Goal: Communication & Community: Answer question/provide support

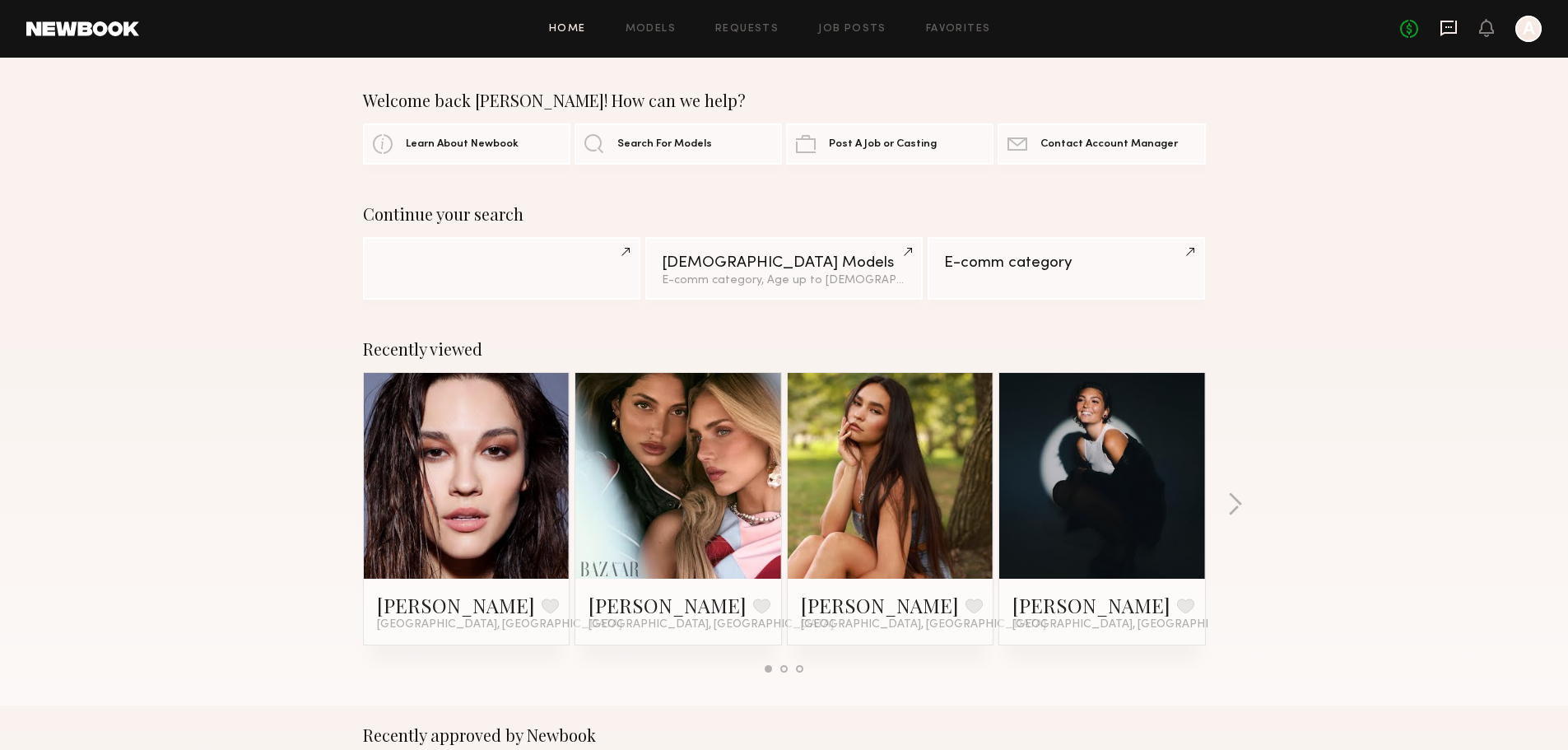
click at [1449, 27] on icon at bounding box center [1448, 28] width 7 height 2
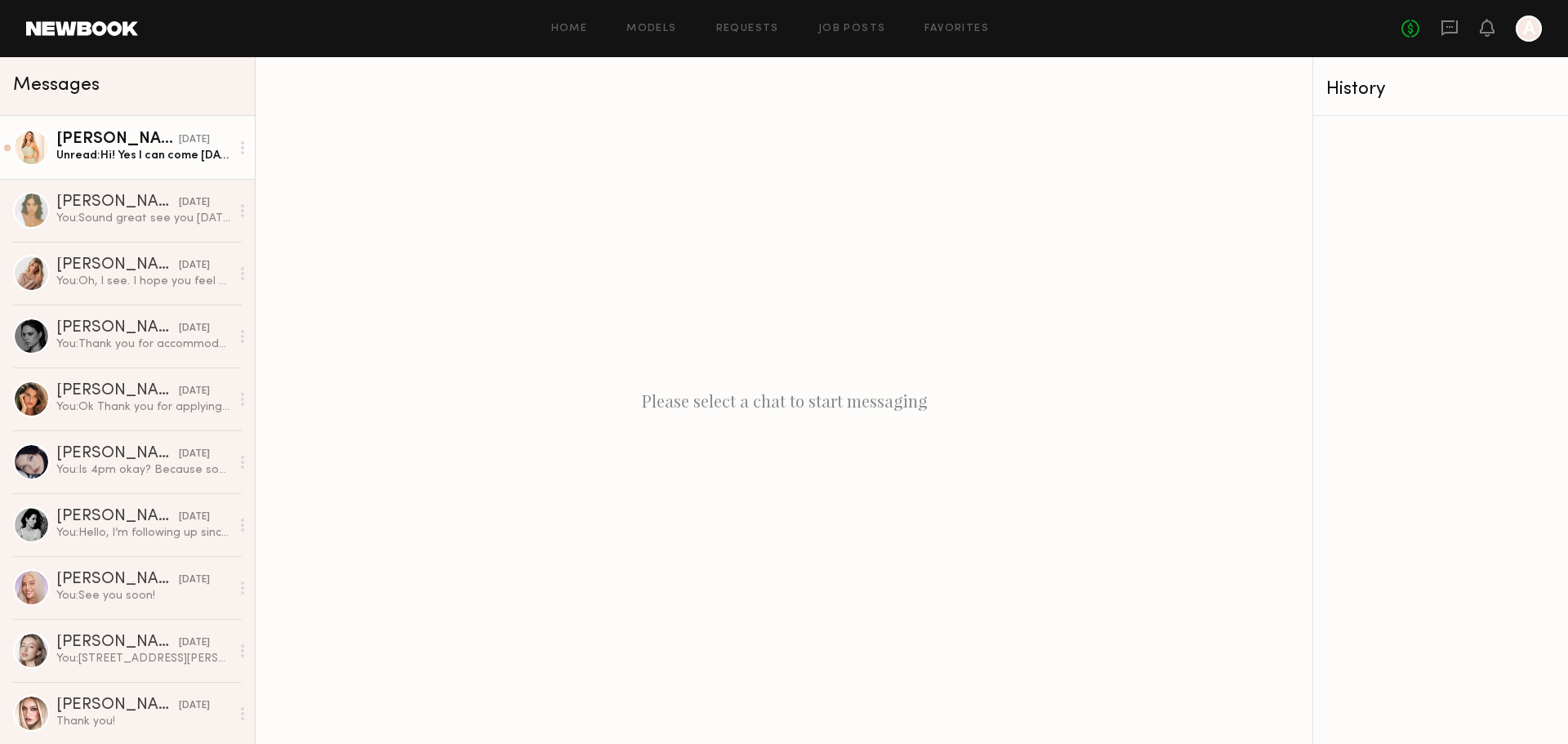
click at [144, 151] on div "Unread: Hi! Yes I can come Tuesday the 7th" at bounding box center [142, 156] width 174 height 16
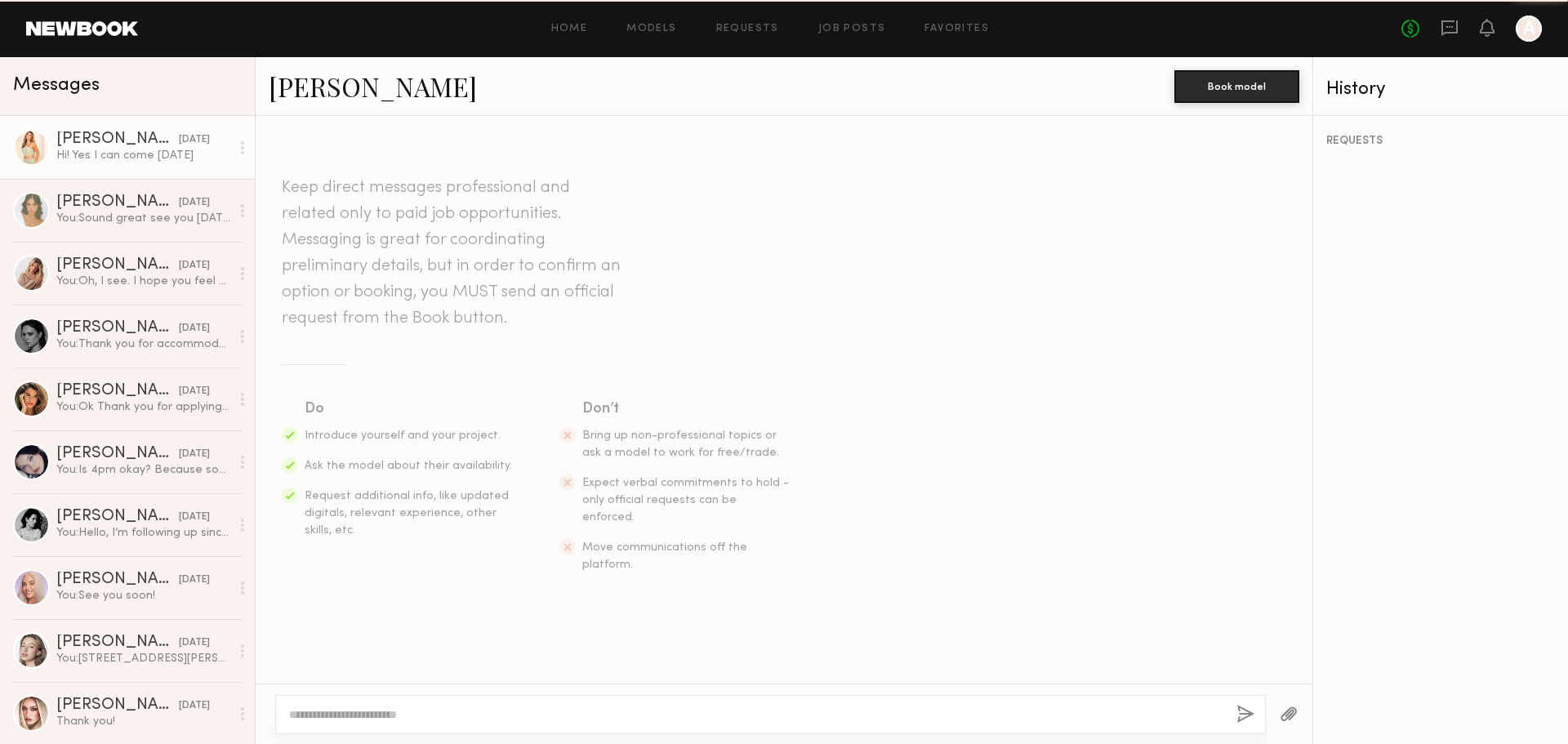
scroll to position [724, 0]
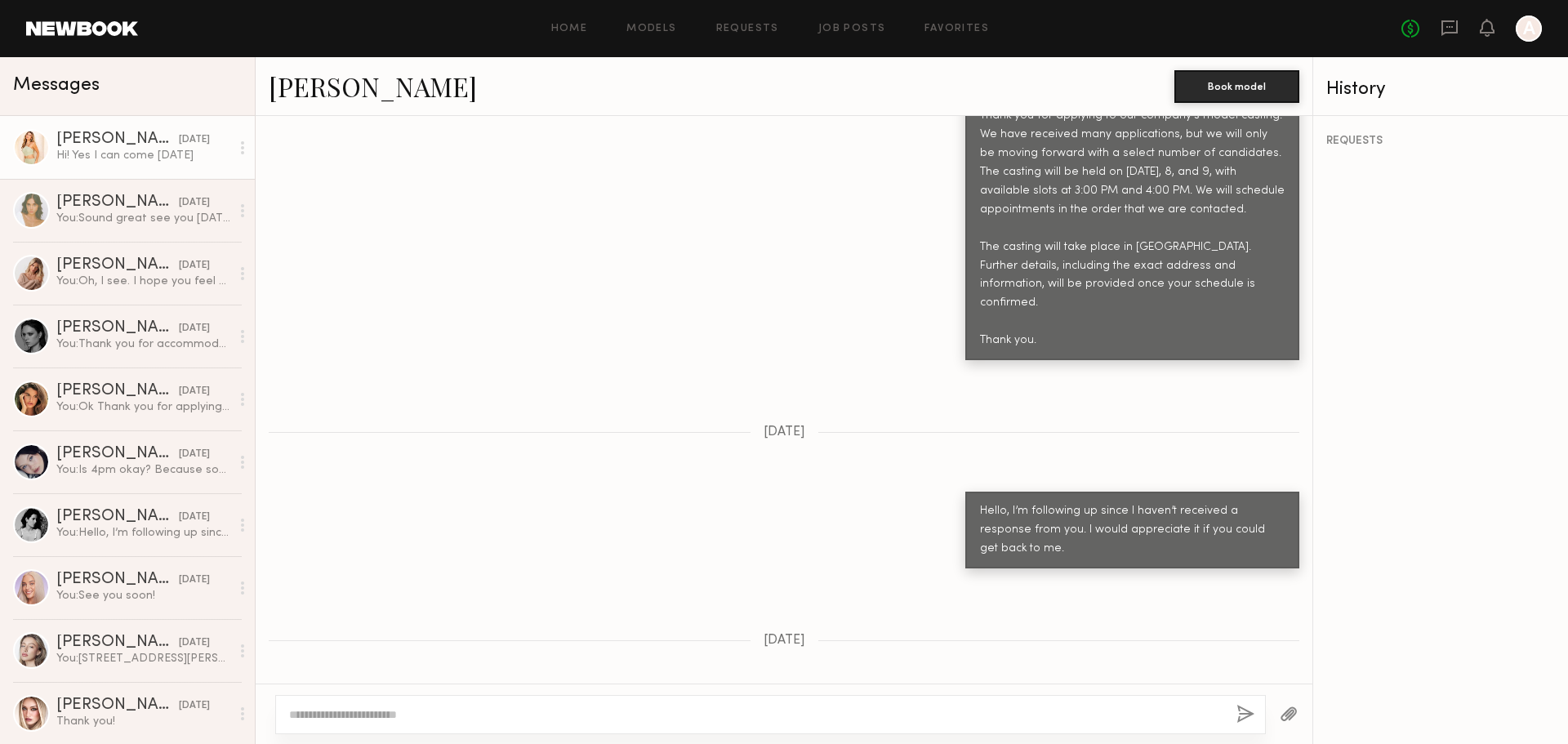
drag, startPoint x: 348, startPoint y: 657, endPoint x: 456, endPoint y: 644, distance: 108.8
click at [421, 711] on div "Hi! Yes I can come Tuesday the 7th" at bounding box center [352, 719] width 137 height 19
click at [1021, 503] on div "Hello, I’m following up since I haven’t received a response from you. I would a…" at bounding box center [1132, 530] width 304 height 56
drag, startPoint x: 980, startPoint y: 457, endPoint x: 1182, endPoint y: 466, distance: 202.2
click at [1152, 503] on div "Hello, I’m following up since I haven’t received a response from you. I would a…" at bounding box center [1132, 530] width 304 height 56
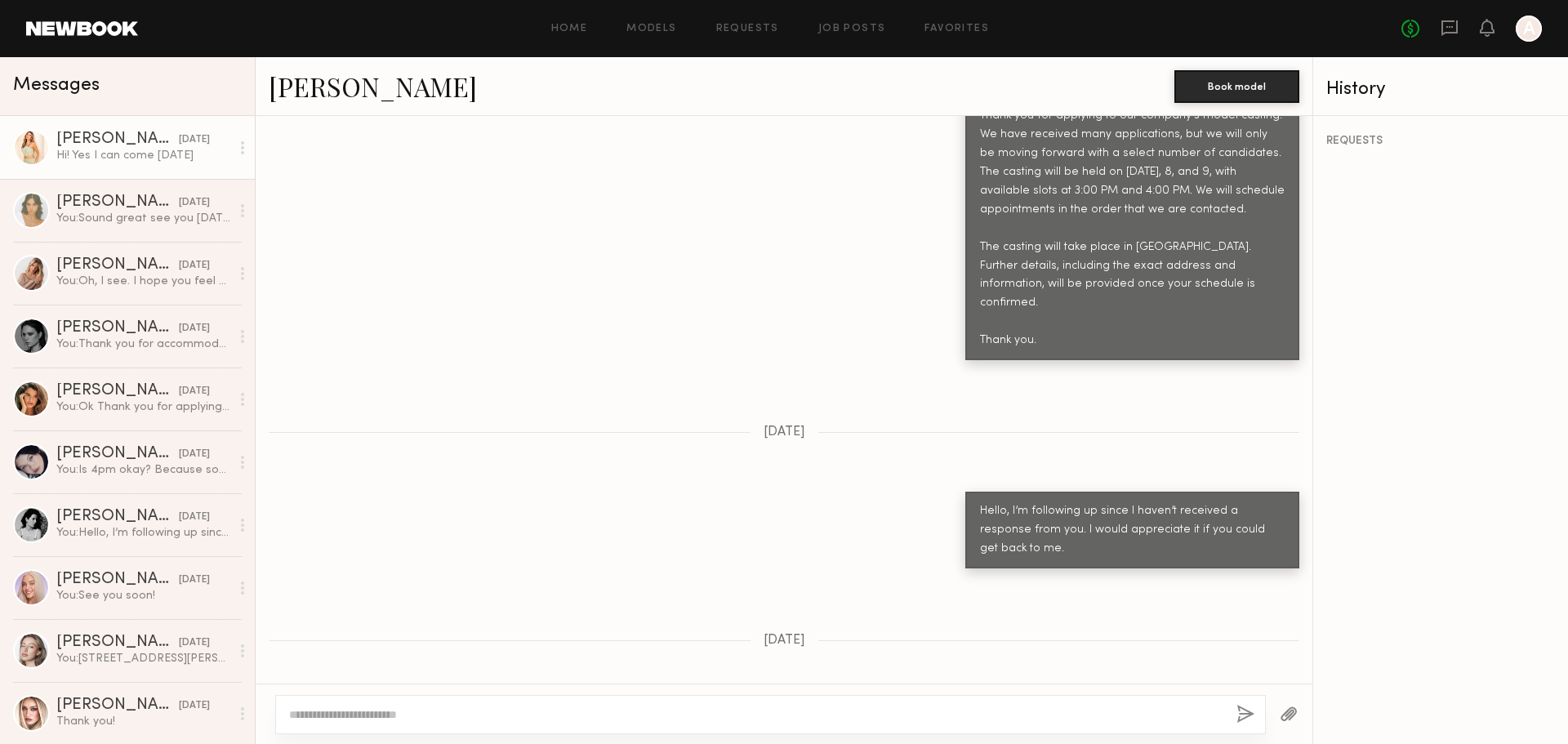
click at [1191, 503] on div "Hello, I’m following up since I haven’t received a response from you. I would a…" at bounding box center [1132, 530] width 304 height 56
drag, startPoint x: 1185, startPoint y: 460, endPoint x: 1250, endPoint y: 462, distance: 65.0
click at [1250, 503] on div "Hello, I’m following up since I haven’t received a response from you. I would a…" at bounding box center [1132, 530] width 304 height 56
drag, startPoint x: 1010, startPoint y: 479, endPoint x: 1148, endPoint y: 480, distance: 138.0
click at [1148, 503] on div "Hello, I’m following up since I haven’t received a response from you. I would a…" at bounding box center [1132, 530] width 304 height 56
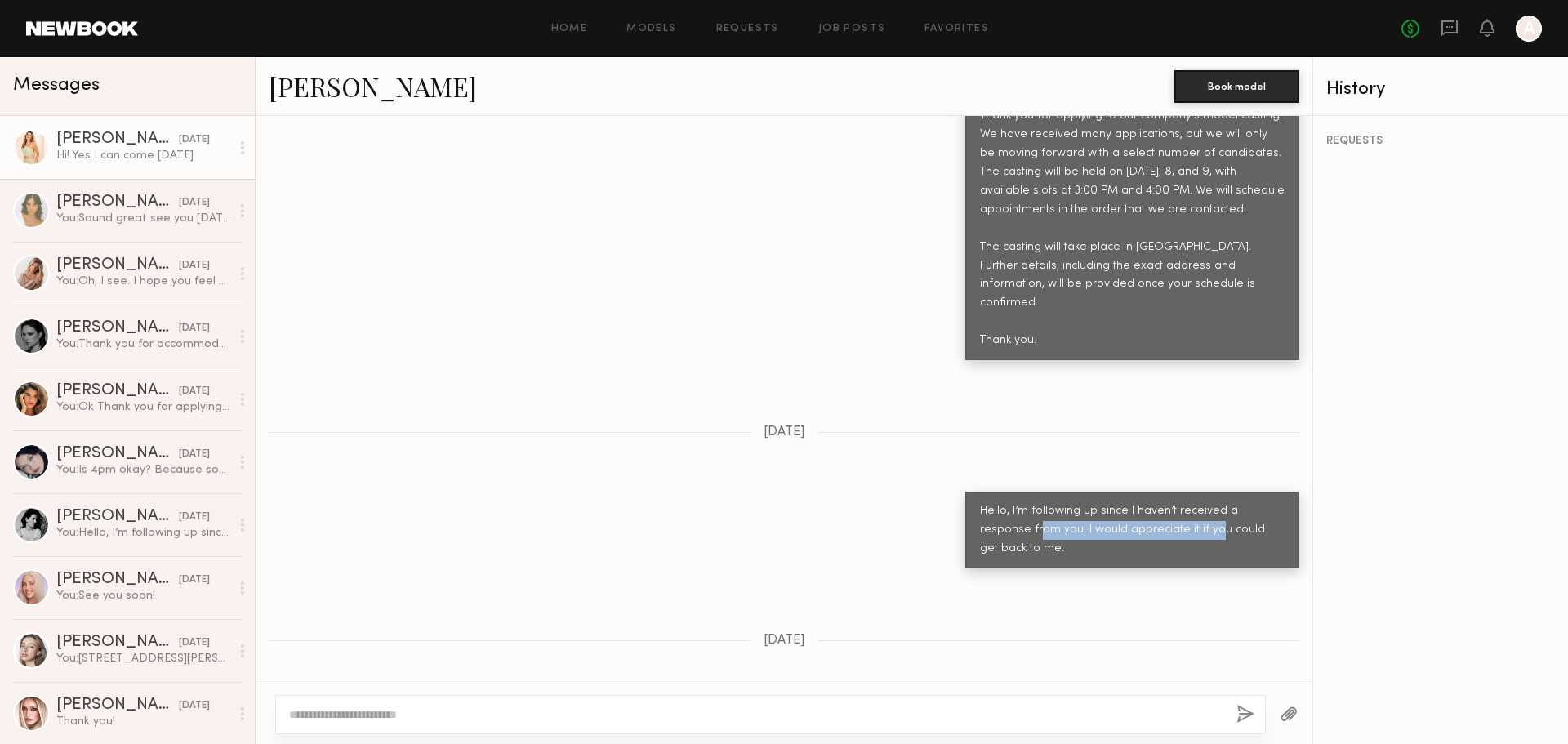
click at [1057, 492] on div "Hello, I’m following up since I haven’t received a response from you. I would a…" at bounding box center [1132, 530] width 334 height 77
drag, startPoint x: 282, startPoint y: 652, endPoint x: 415, endPoint y: 646, distance: 133.1
click at [415, 700] on div "Hi! Yes I can come Tuesday the 7th" at bounding box center [352, 719] width 167 height 39
click at [416, 711] on div "Hi! Yes I can come Tuesday the 7th" at bounding box center [352, 719] width 137 height 19
click at [663, 713] on textarea at bounding box center [757, 715] width 934 height 17
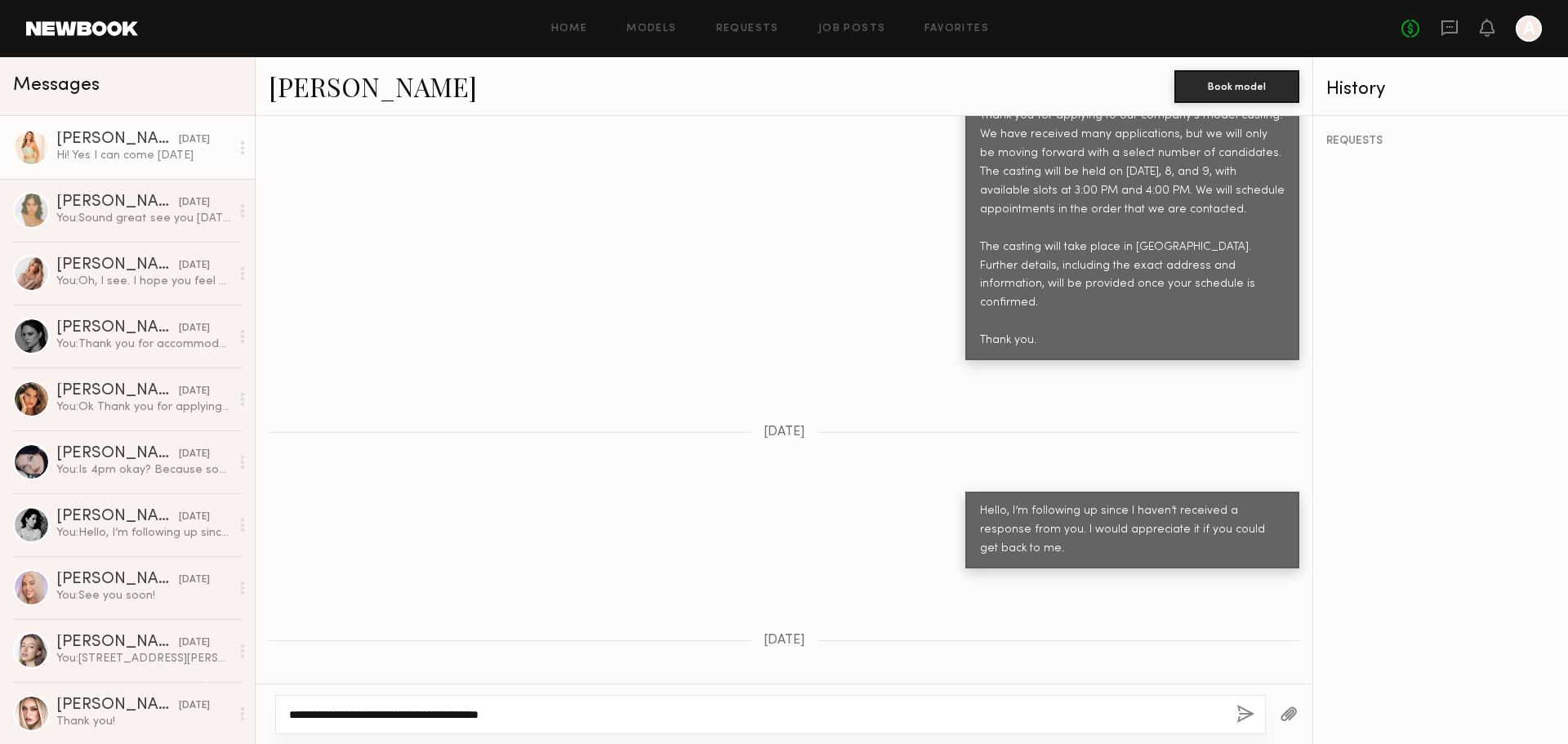
click at [645, 714] on textarea "**********" at bounding box center [757, 715] width 934 height 17
type textarea "**********"
click at [1247, 720] on button "button" at bounding box center [1245, 715] width 18 height 21
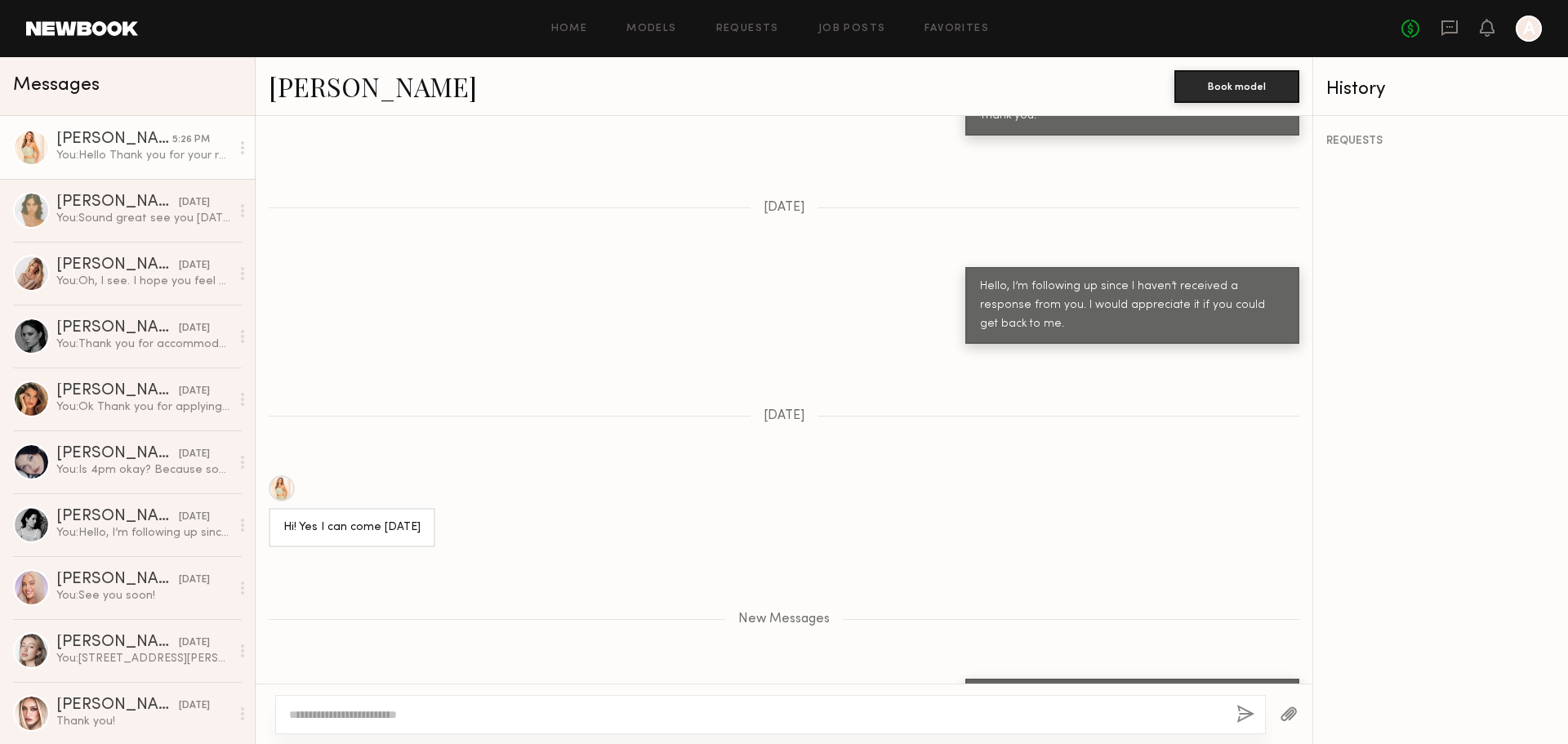
click at [284, 475] on div at bounding box center [282, 488] width 26 height 27
click at [134, 207] on div "[PERSON_NAME]" at bounding box center [117, 202] width 123 height 17
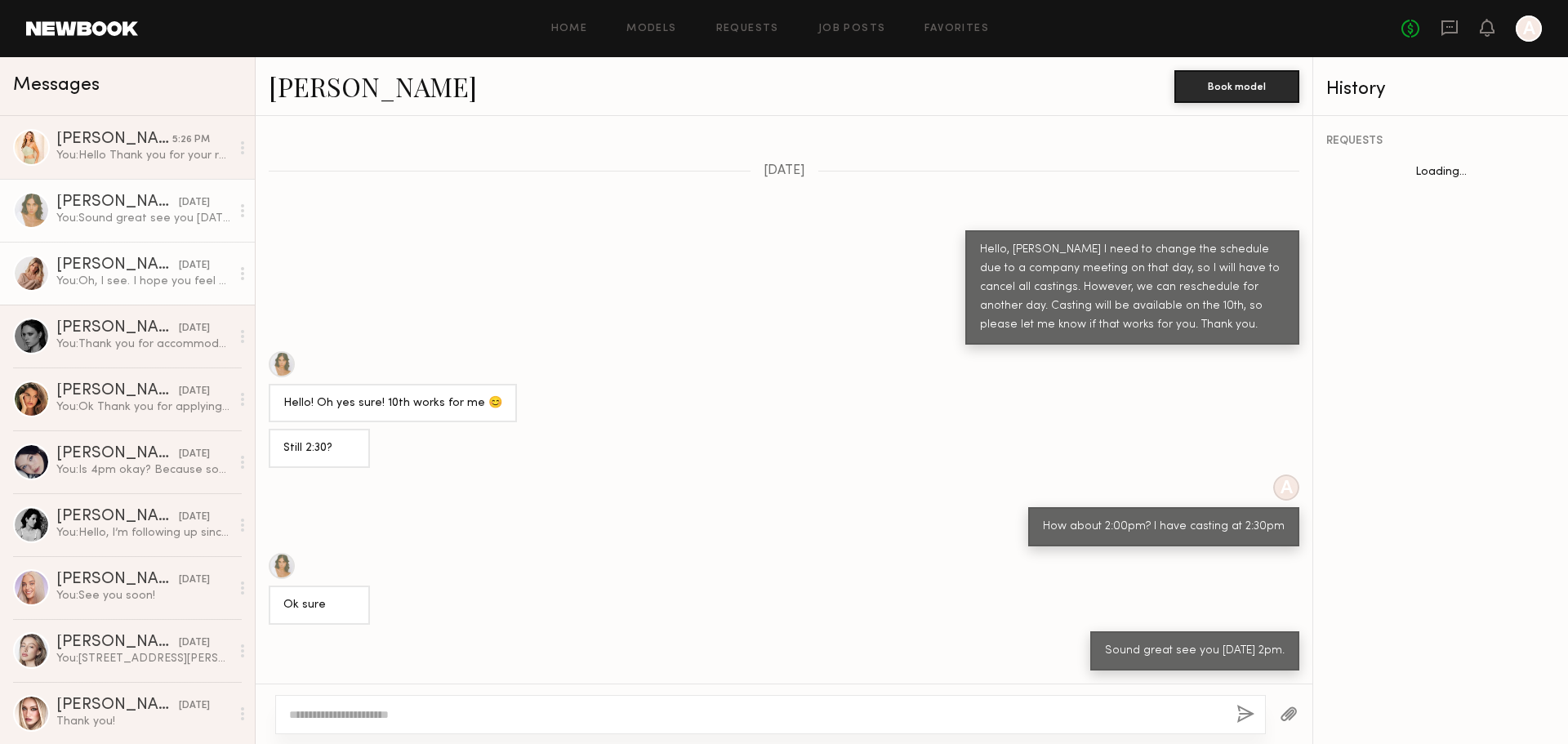
scroll to position [447, 0]
click at [144, 213] on div "You: Sound great see you 10/10 Friday 2pm." at bounding box center [142, 219] width 174 height 16
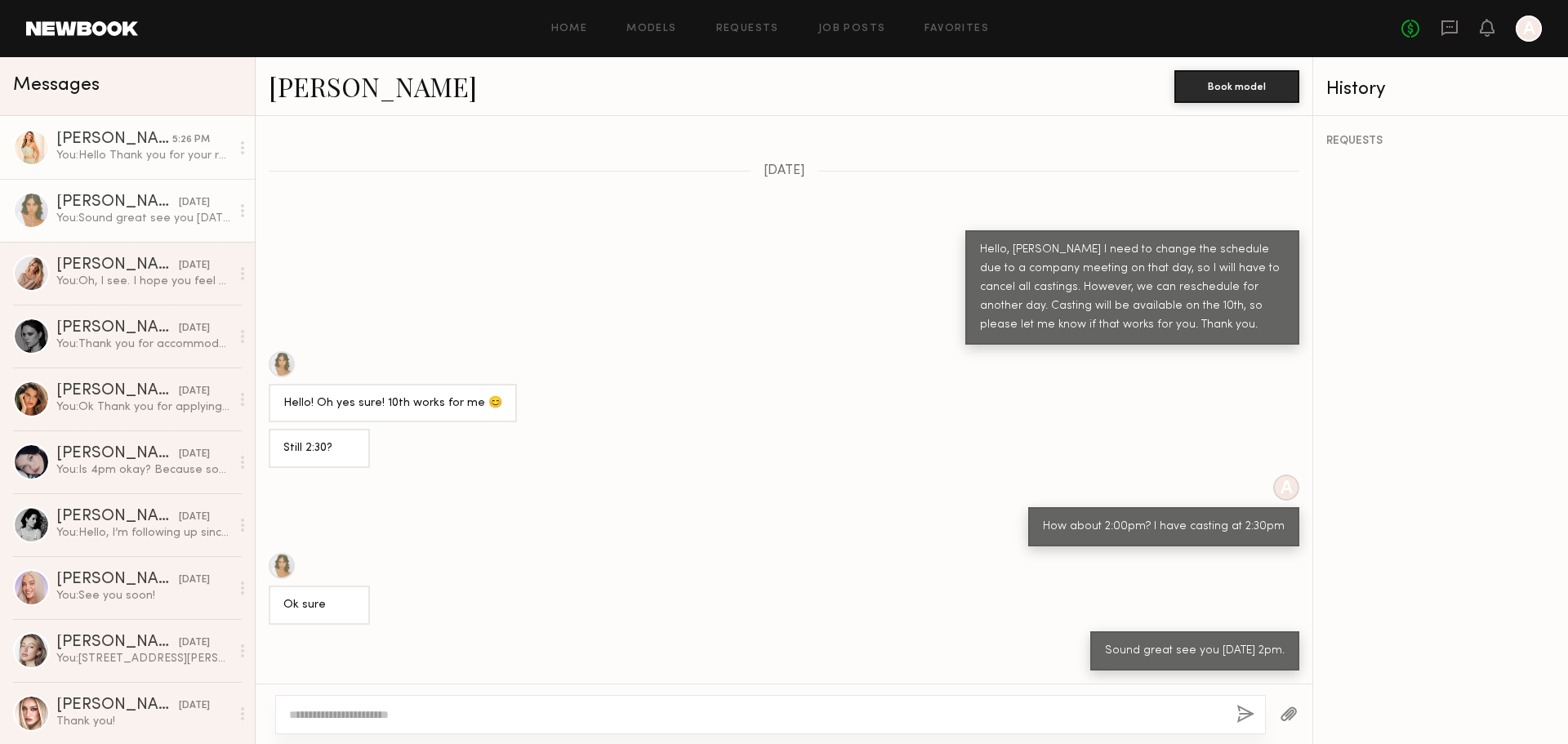
click at [142, 138] on div "[PERSON_NAME]" at bounding box center [114, 139] width 116 height 17
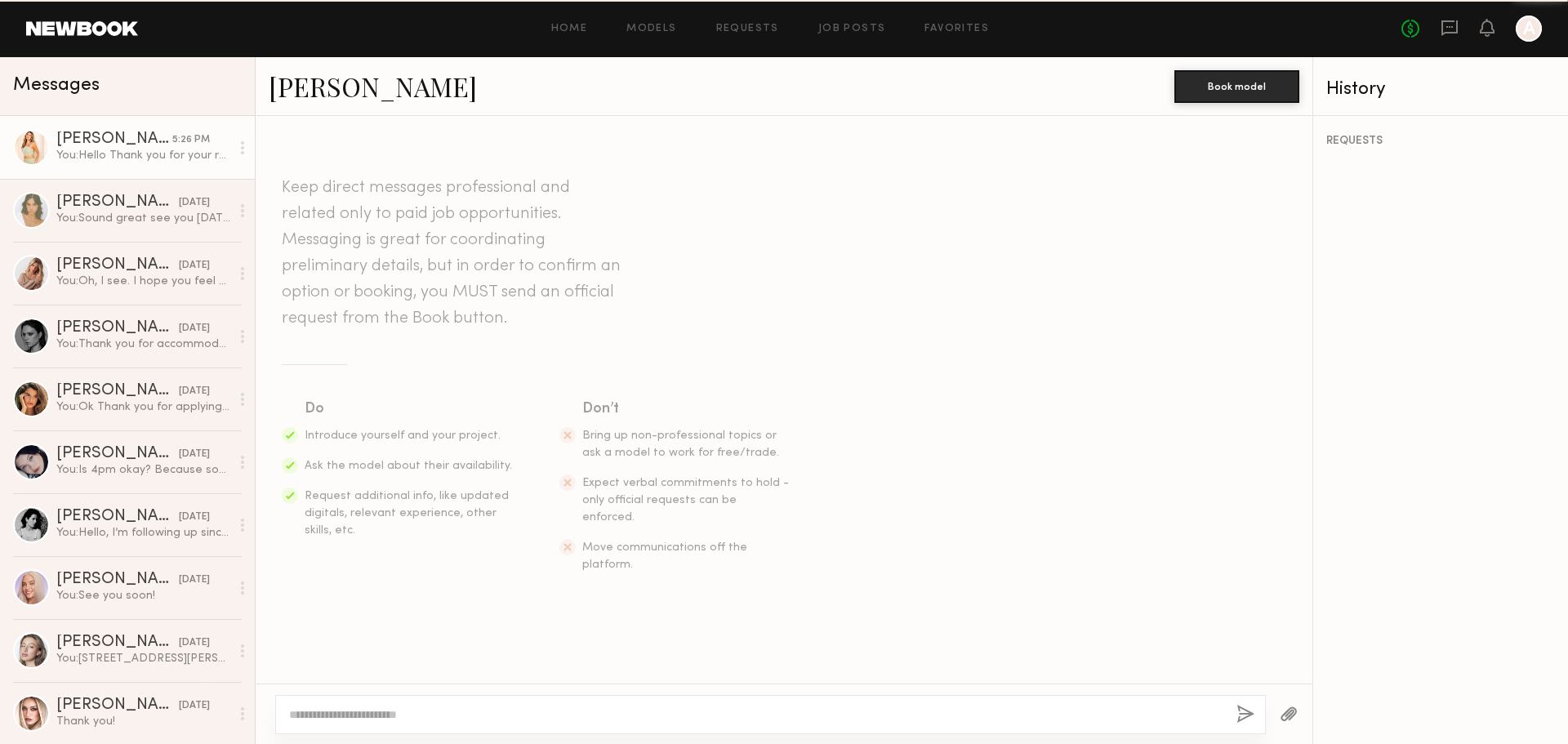
scroll to position [822, 0]
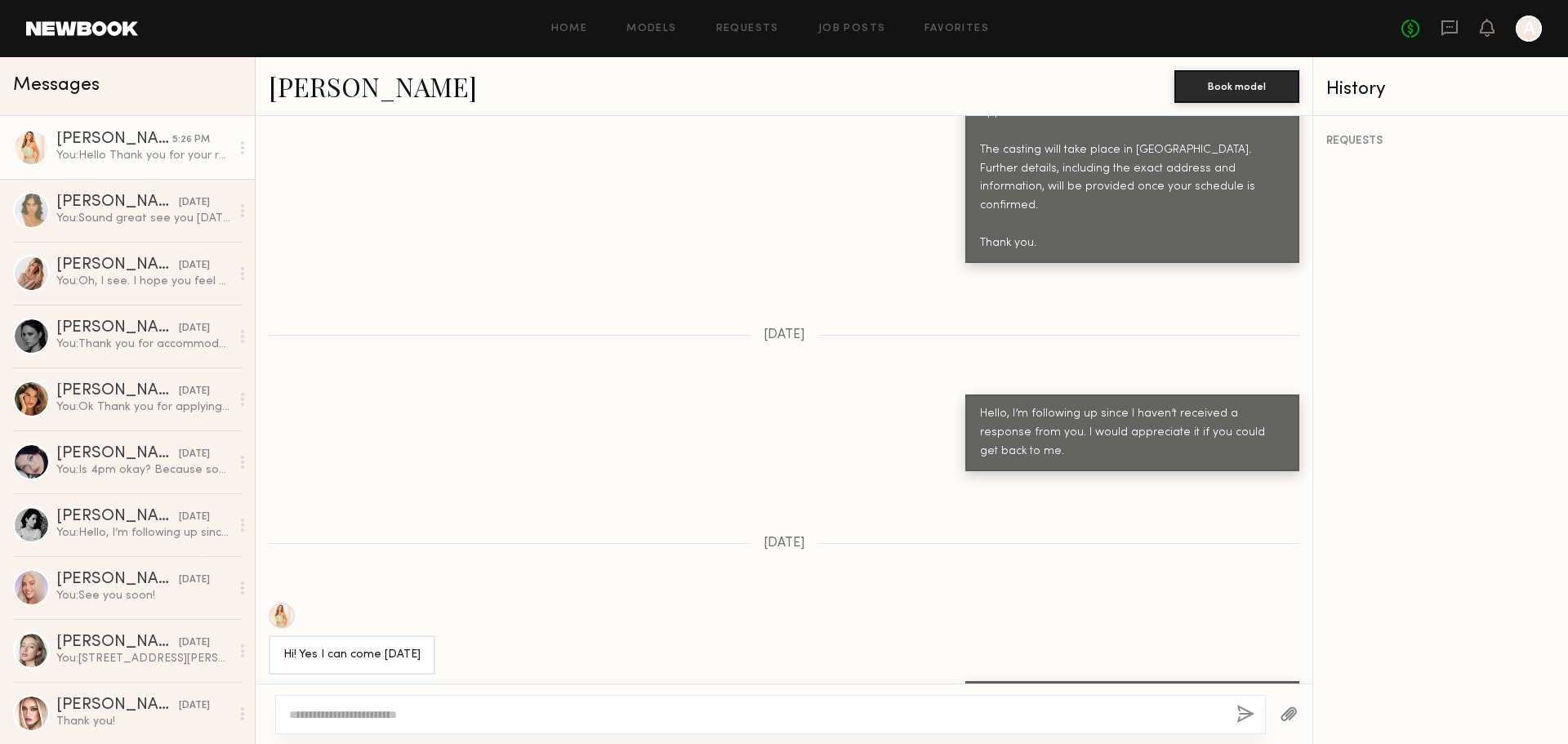
click at [838, 524] on div "Keep direct messages professional and related only to paid job opportunities. M…" at bounding box center [783, 399] width 1057 height 567
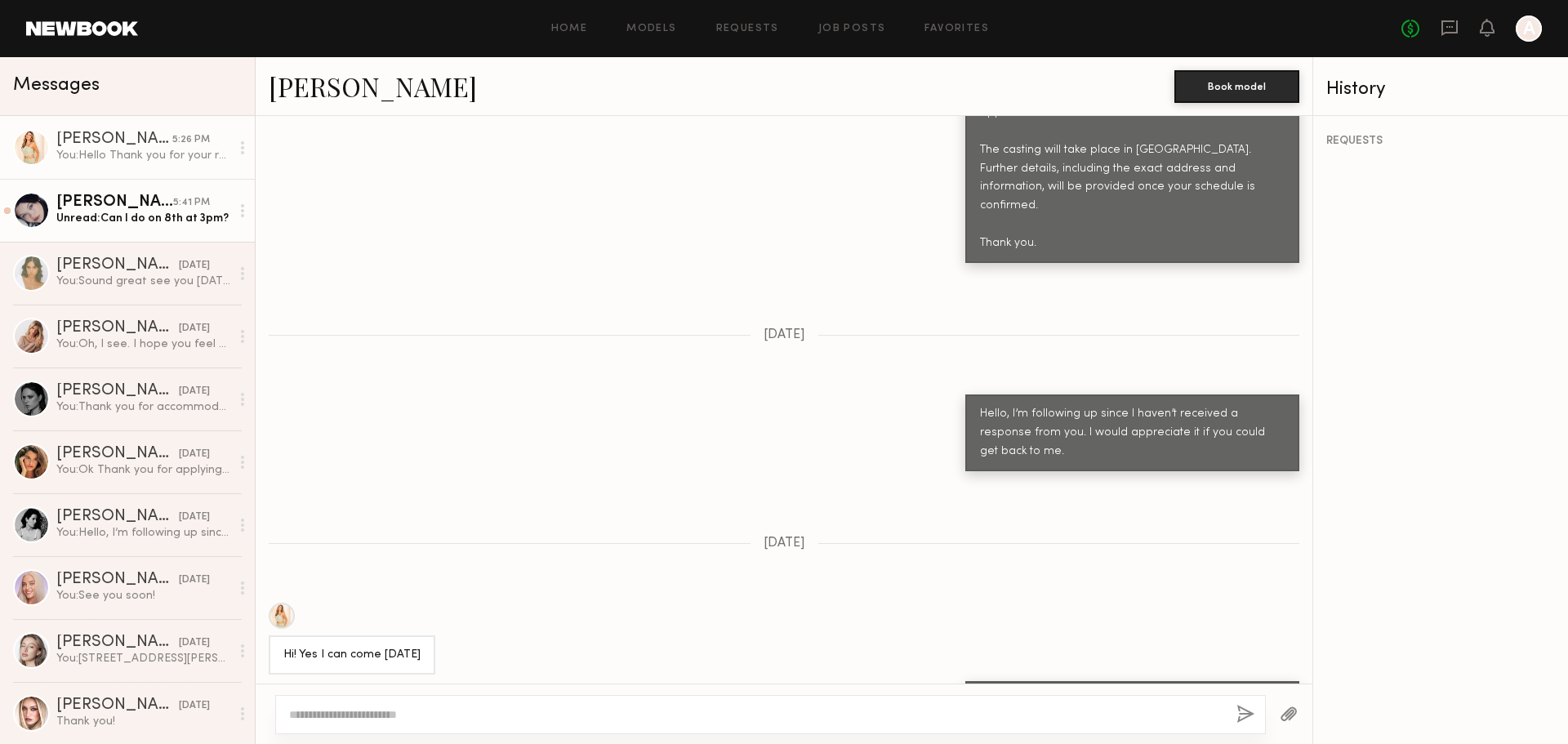
click at [111, 218] on div "Unread: Can I do on 8th at 3pm?" at bounding box center [142, 219] width 174 height 16
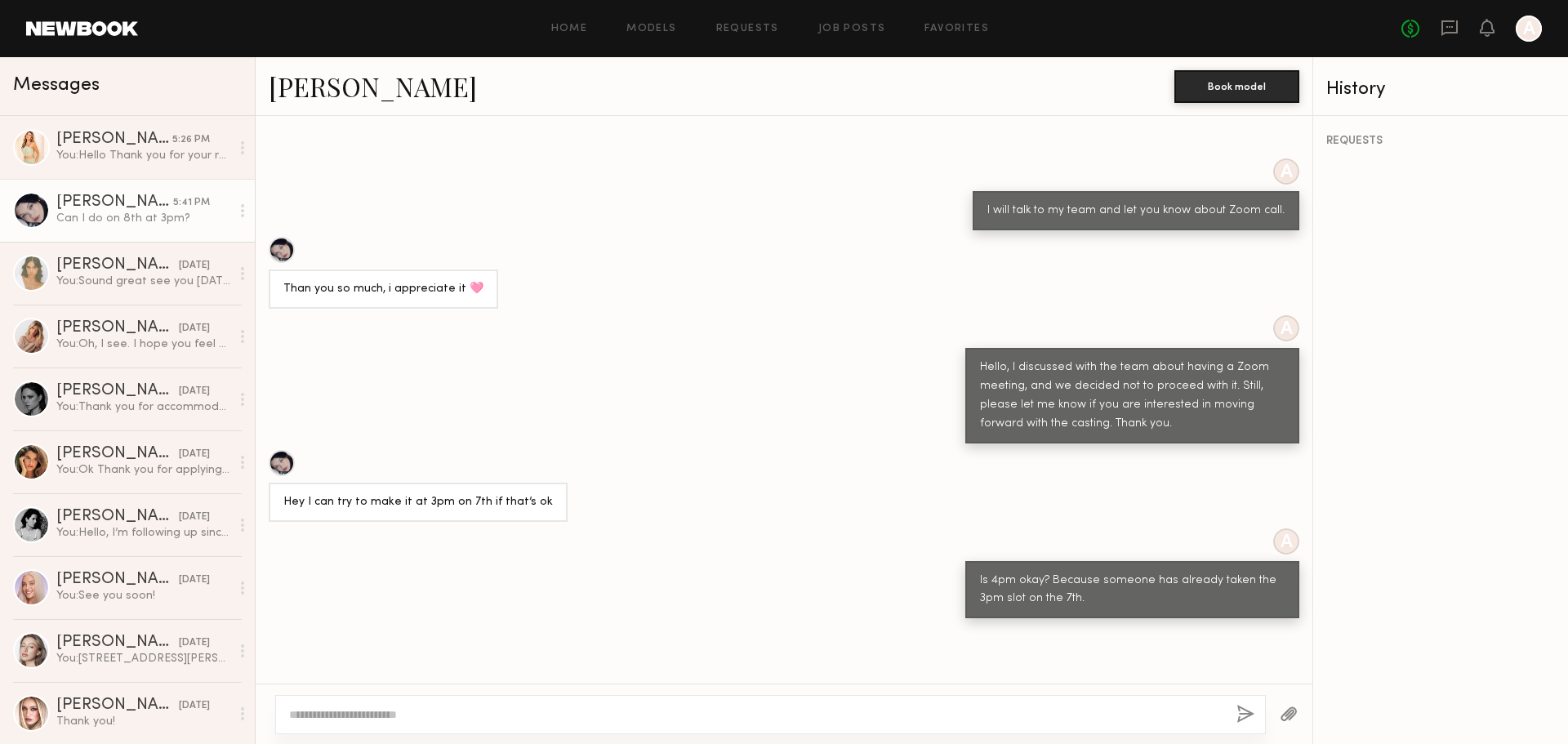
scroll to position [1474, 0]
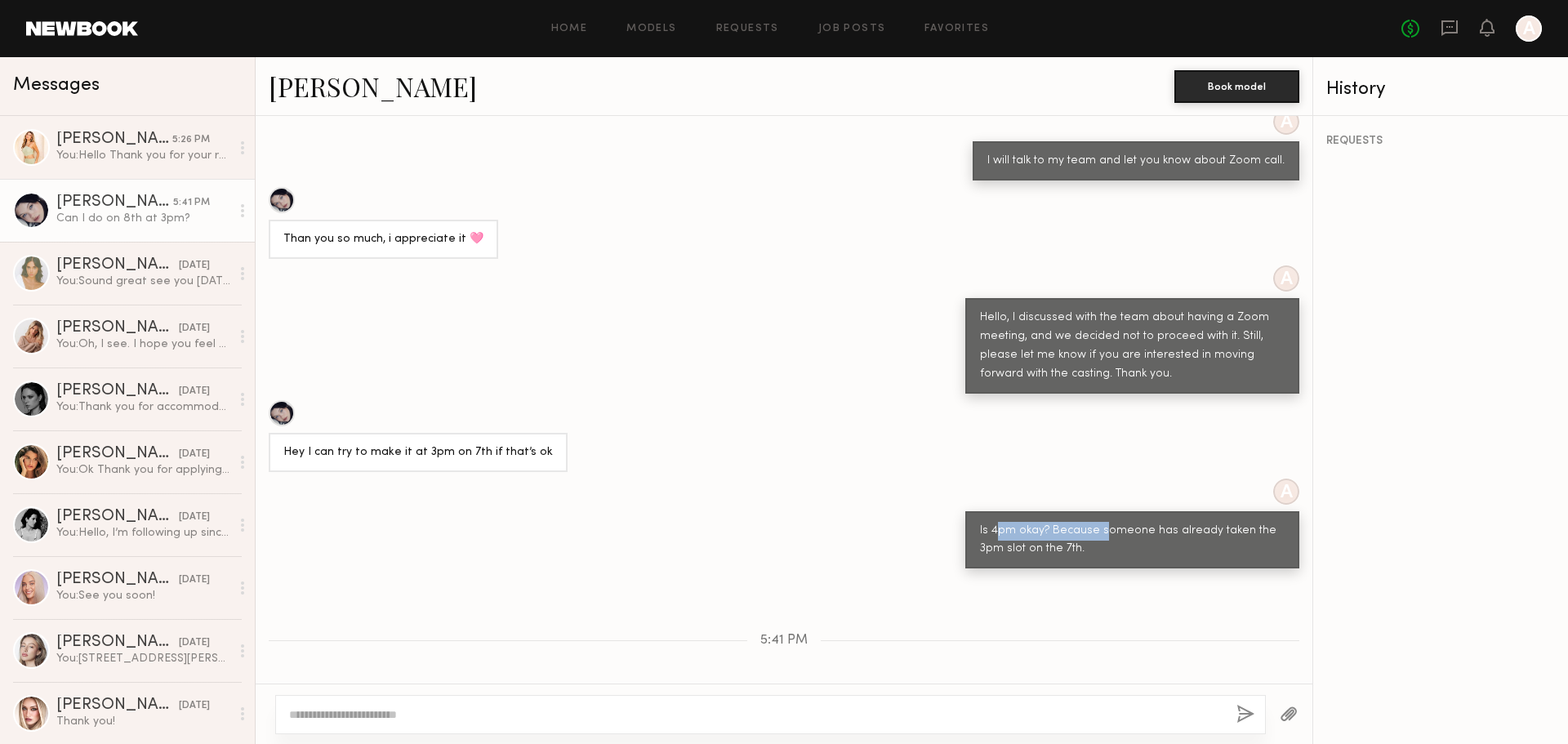
drag, startPoint x: 984, startPoint y: 460, endPoint x: 1089, endPoint y: 452, distance: 105.3
click at [1088, 522] on div "Is 4pm okay? Because someone has already taken the 3pm slot on the 7th." at bounding box center [1132, 541] width 304 height 37
click at [1099, 522] on div "Is 4pm okay? Because someone has already taken the 3pm slot on the 7th." at bounding box center [1132, 541] width 304 height 37
click at [603, 712] on textarea at bounding box center [757, 715] width 934 height 17
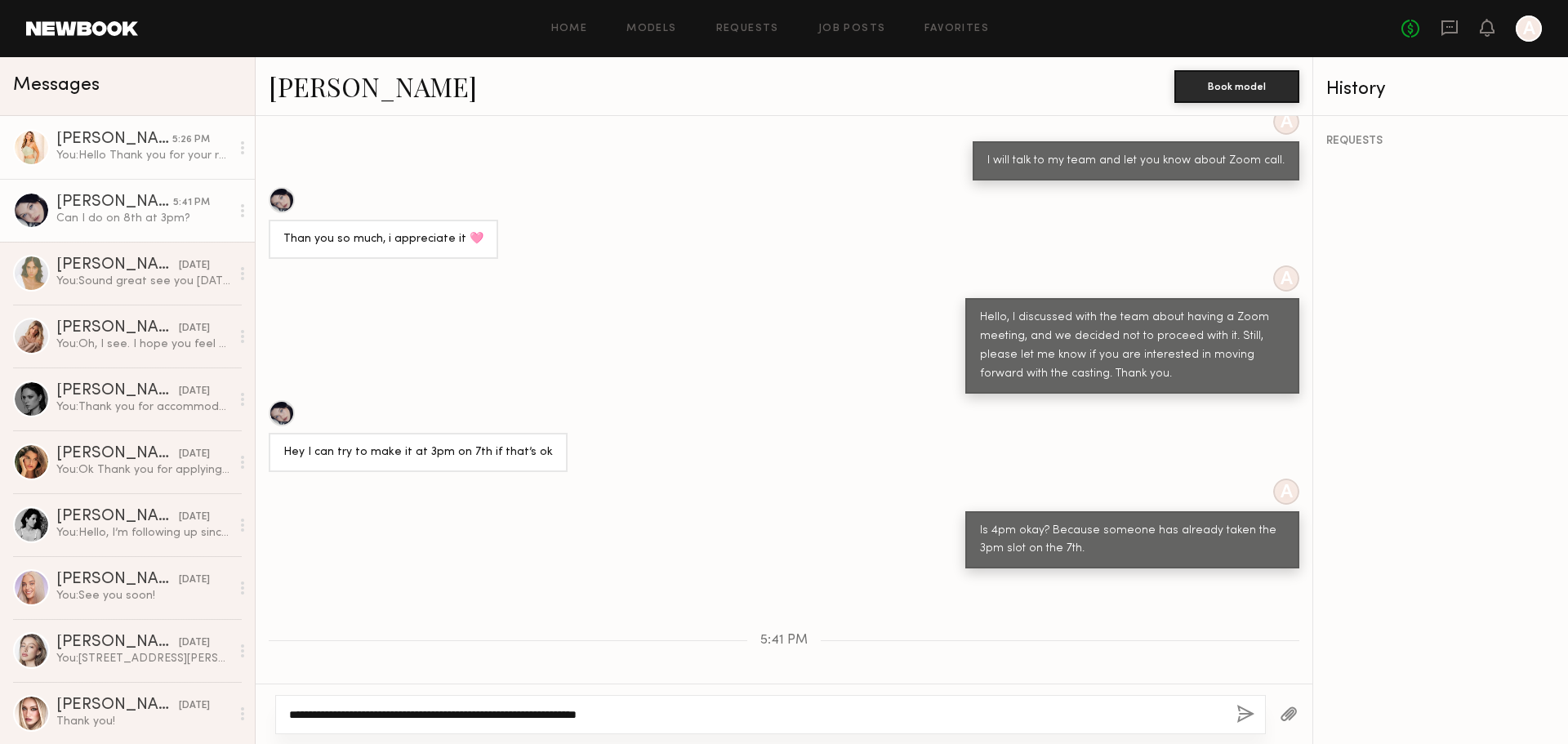
type textarea "**********"
click at [173, 143] on div "5:26 PM" at bounding box center [191, 140] width 37 height 16
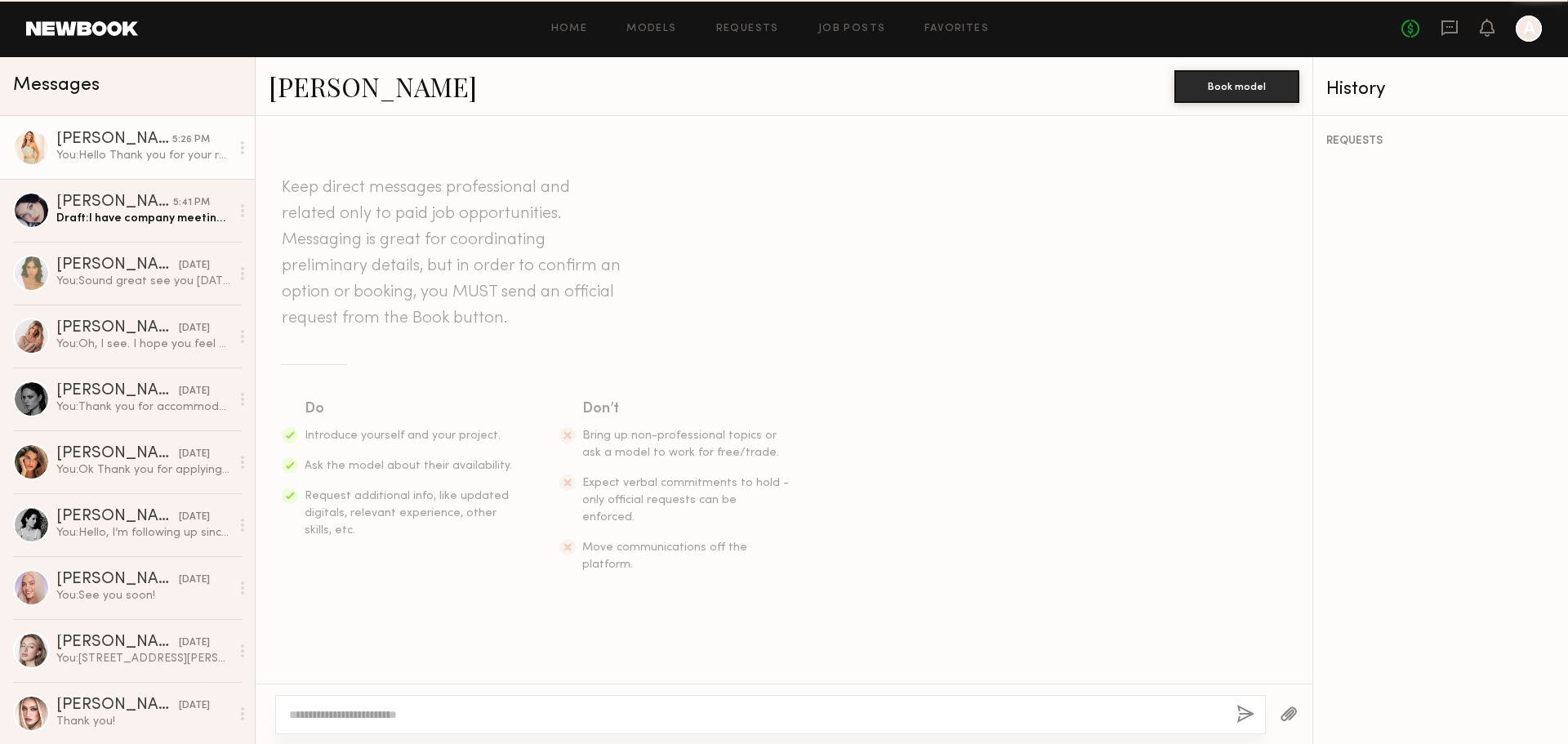
scroll to position [822, 0]
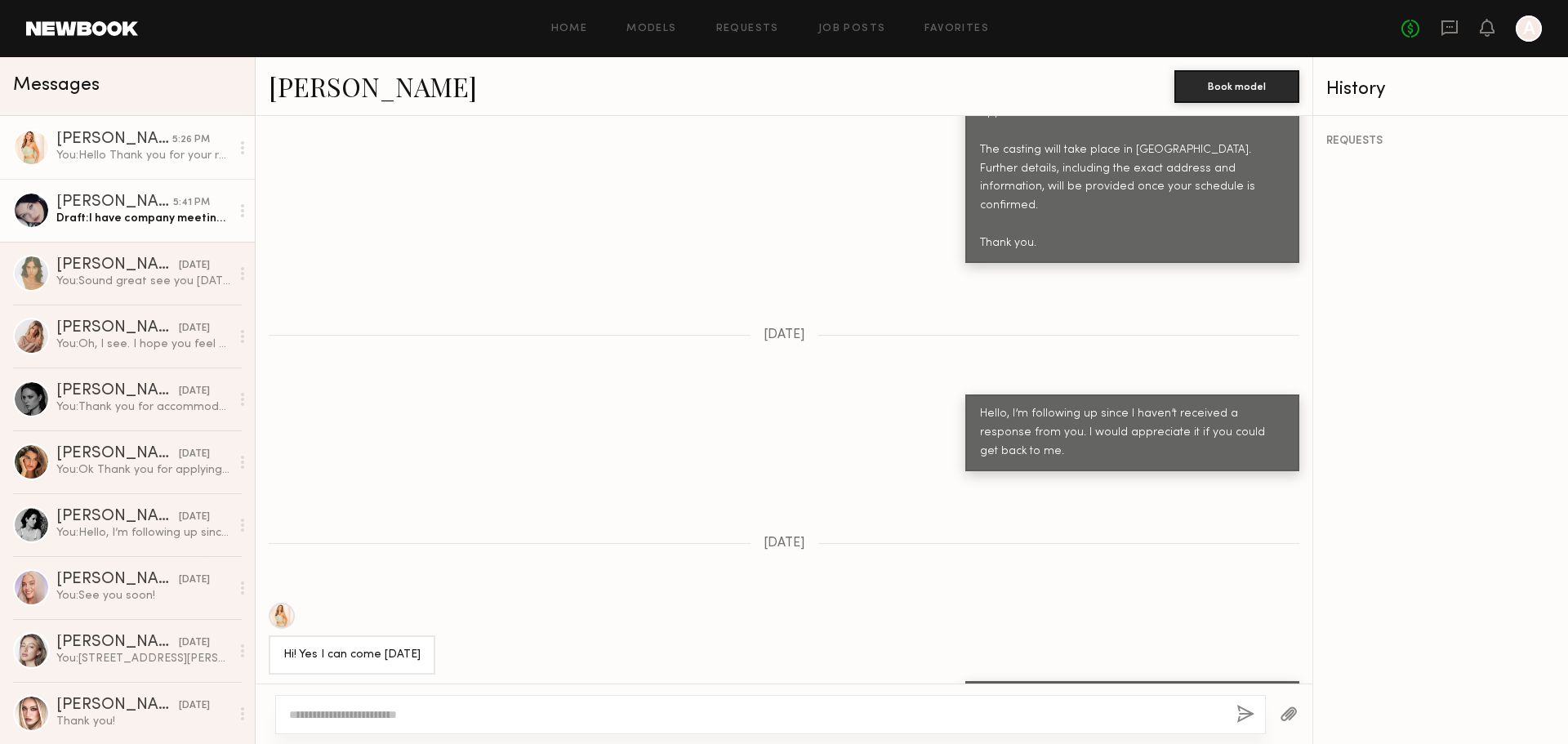
click at [144, 222] on div "Draft: I have company meeting. If you want to do other day I can put you at F" at bounding box center [142, 219] width 174 height 16
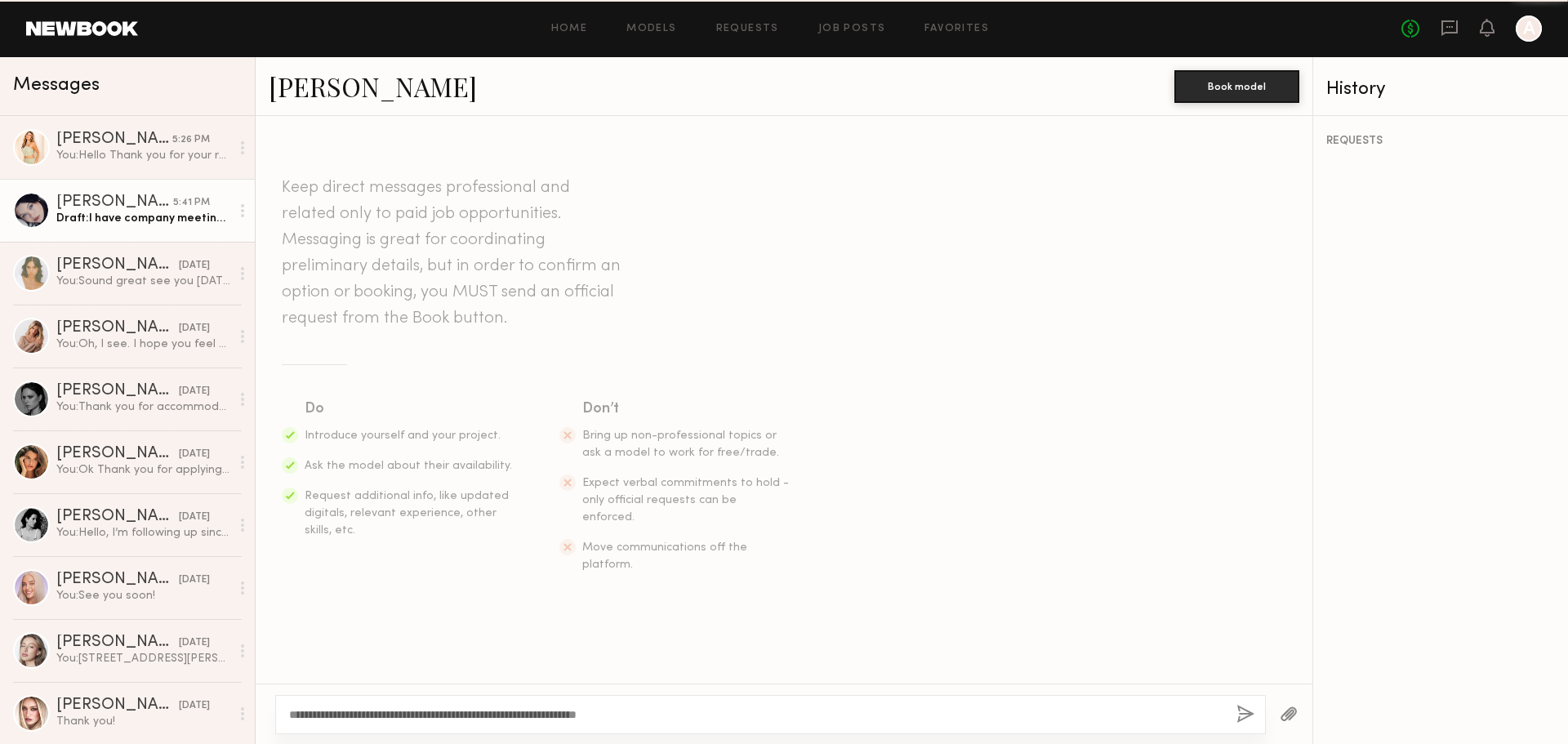
scroll to position [1474, 0]
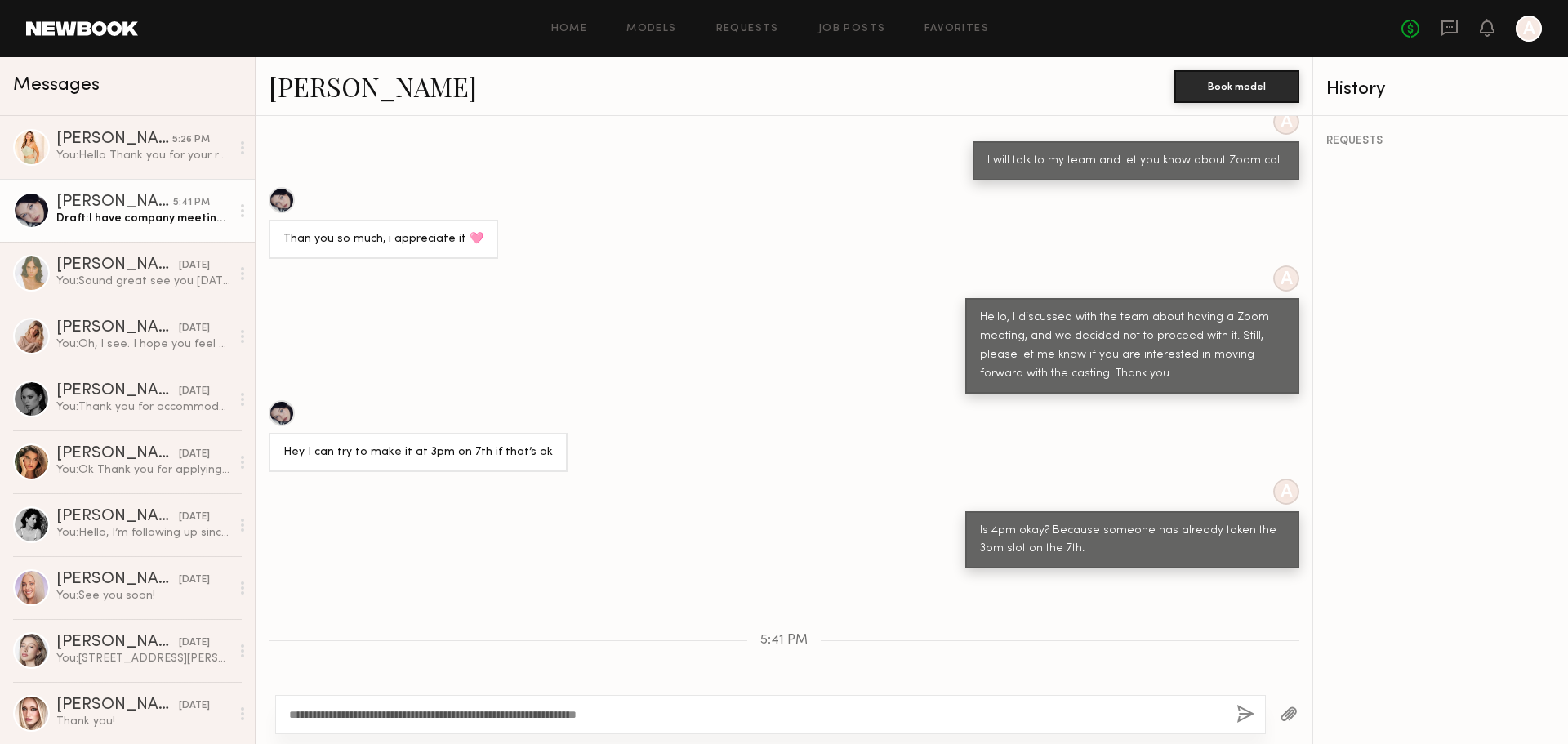
click at [674, 721] on textarea "**********" at bounding box center [757, 715] width 934 height 17
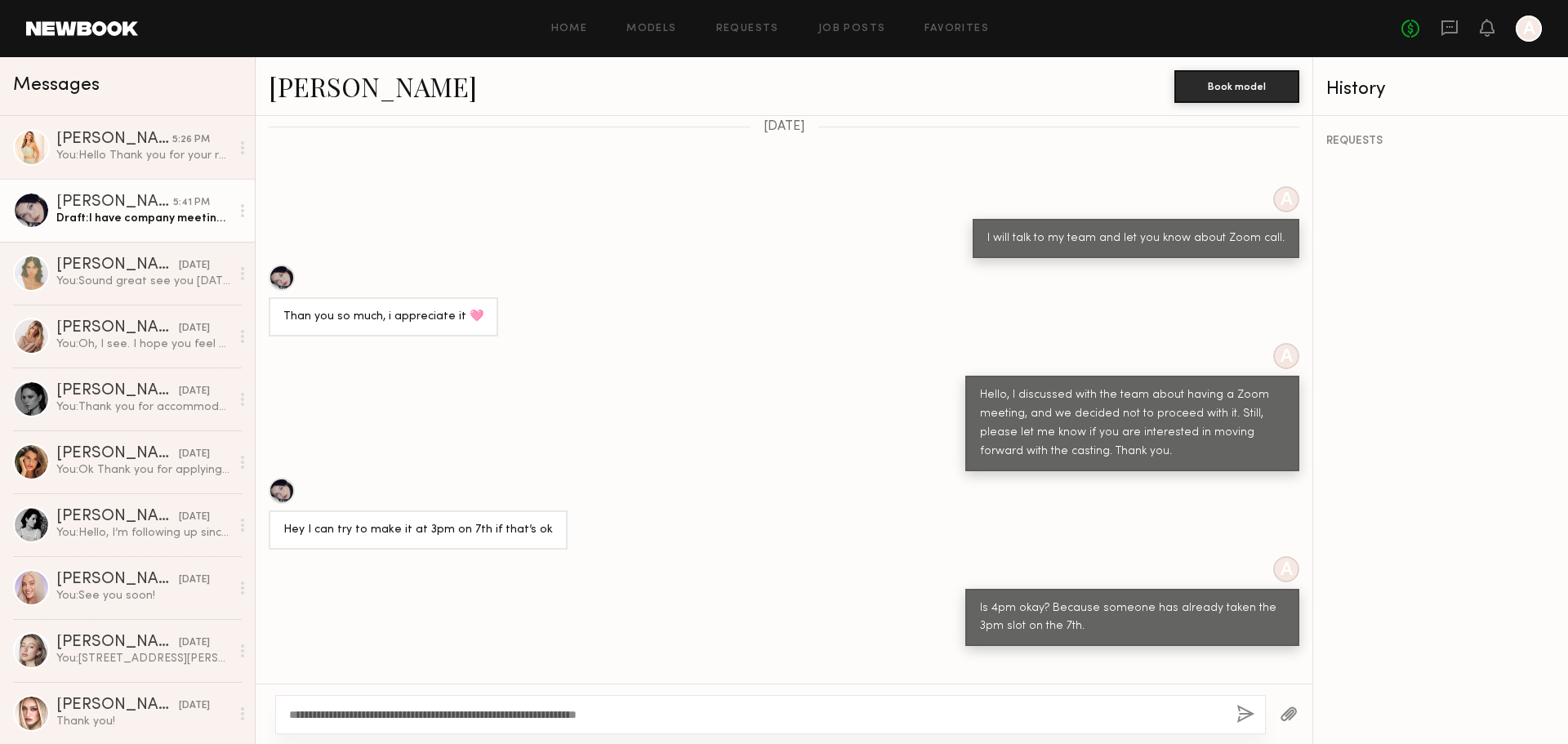
scroll to position [1365, 0]
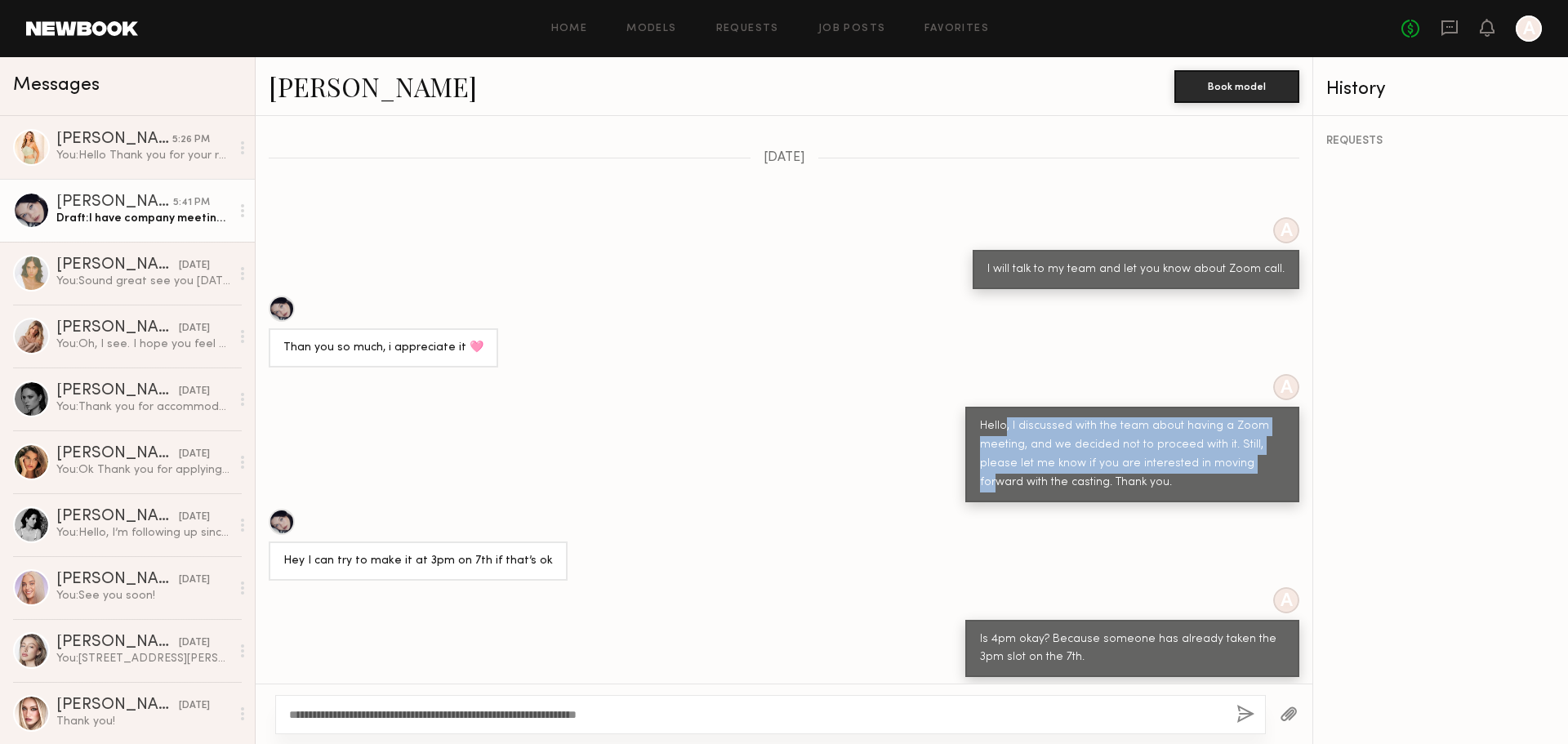
drag, startPoint x: 1029, startPoint y: 362, endPoint x: 1247, endPoint y: 387, distance: 219.4
click at [1247, 417] on div "Hello, I discussed with the team about having a Zoom meeting, and we decided no…" at bounding box center [1132, 454] width 304 height 76
click at [1165, 417] on div "Hello, I discussed with the team about having a Zoom meeting, and we decided no…" at bounding box center [1132, 454] width 304 height 76
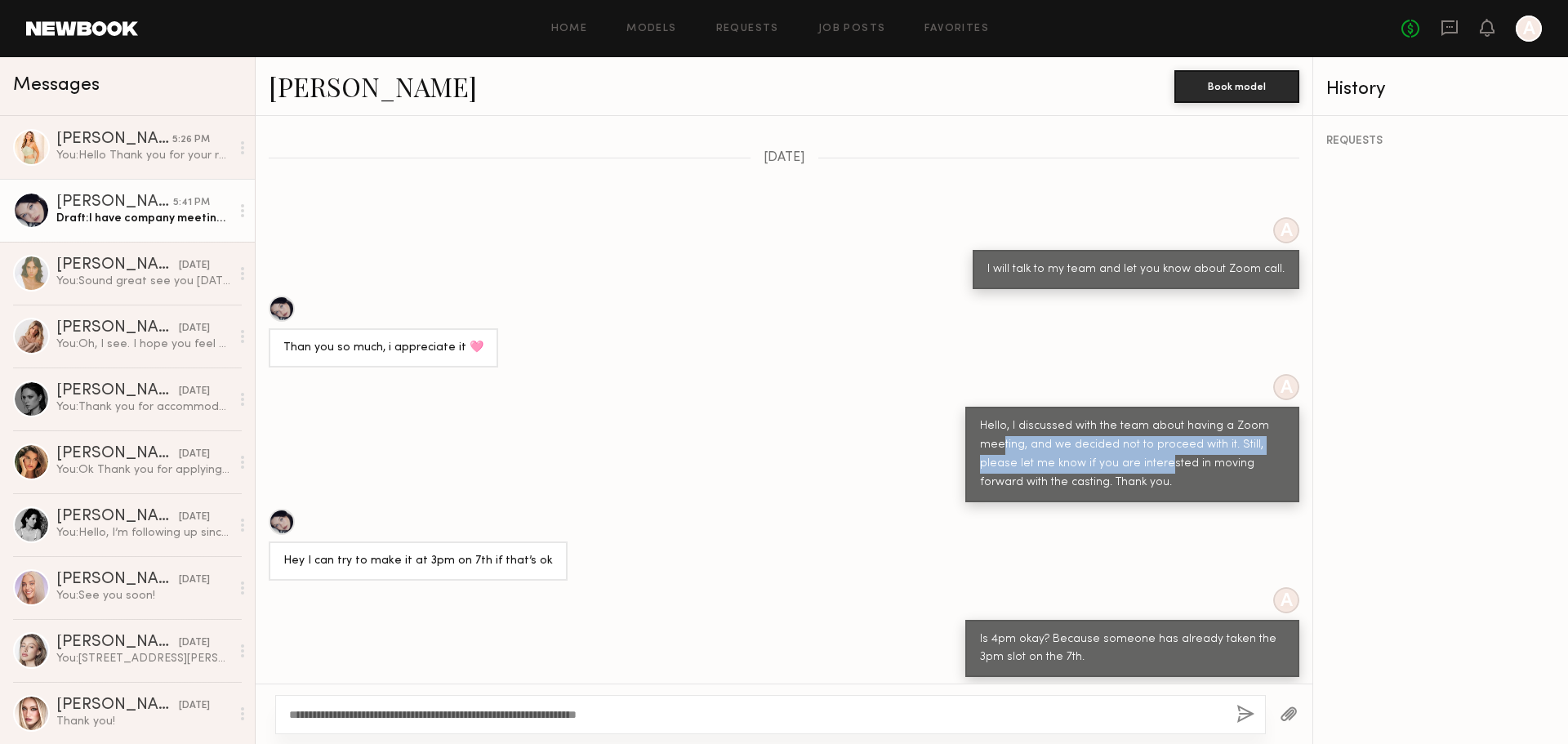
drag, startPoint x: 990, startPoint y: 374, endPoint x: 1166, endPoint y: 387, distance: 176.5
click at [1158, 417] on div "Hello, I discussed with the team about having a Zoom meeting, and we decided no…" at bounding box center [1132, 454] width 304 height 76
click at [1165, 417] on div "Hello, I discussed with the team about having a Zoom meeting, and we decided no…" at bounding box center [1132, 454] width 304 height 76
drag, startPoint x: 1242, startPoint y: 375, endPoint x: 1255, endPoint y: 377, distance: 13.2
click at [1249, 417] on div "Hello, I discussed with the team about having a Zoom meeting, and we decided no…" at bounding box center [1132, 454] width 304 height 76
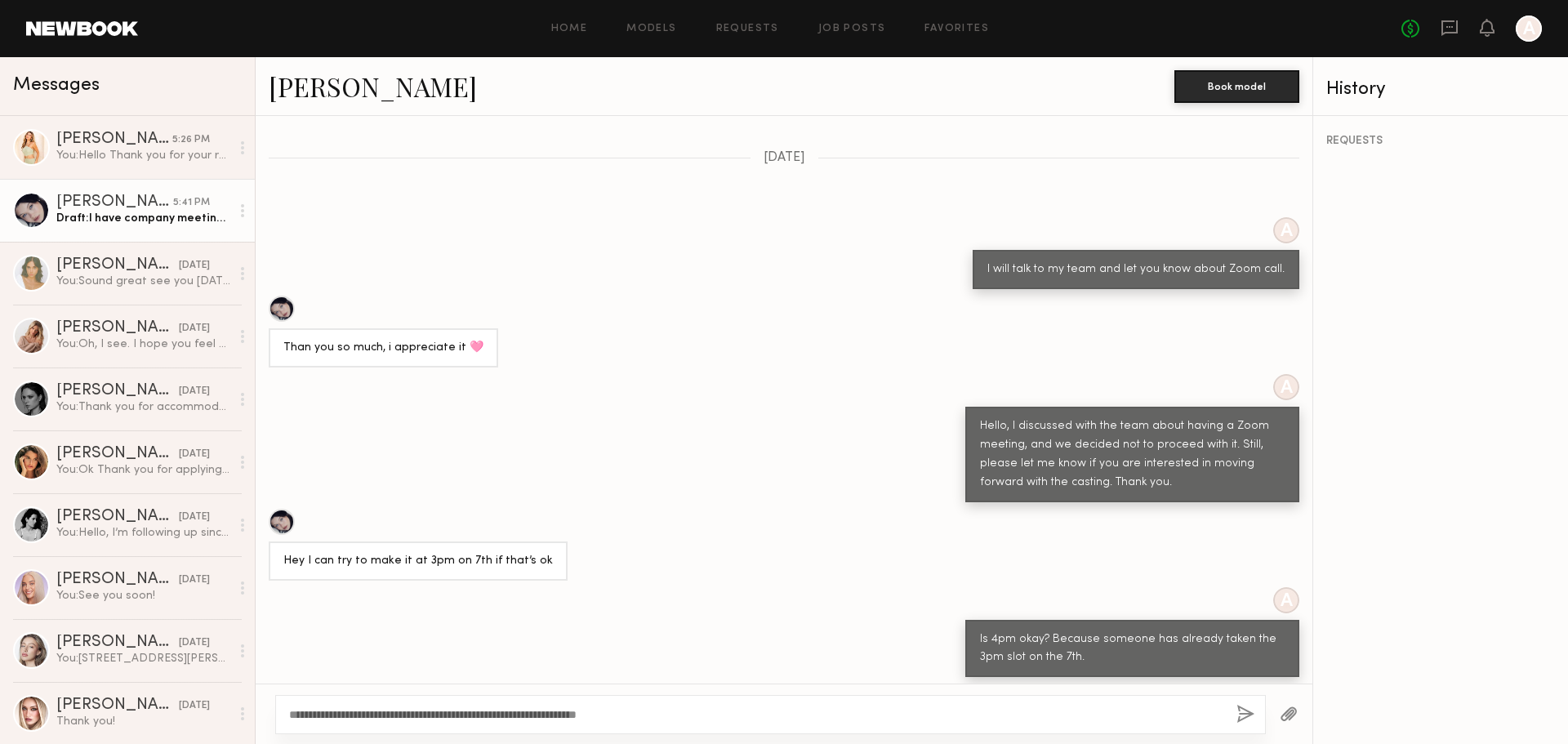
click at [1072, 417] on div "Hello, I discussed with the team about having a Zoom meeting, and we decided no…" at bounding box center [1132, 454] width 304 height 76
drag, startPoint x: 985, startPoint y: 390, endPoint x: 1126, endPoint y: 398, distance: 141.2
click at [1124, 417] on div "Hello, I discussed with the team about having a Zoom meeting, and we decided no…" at bounding box center [1132, 454] width 304 height 76
click at [1150, 417] on div "Hello, I discussed with the team about having a Zoom meeting, and we decided no…" at bounding box center [1132, 454] width 304 height 76
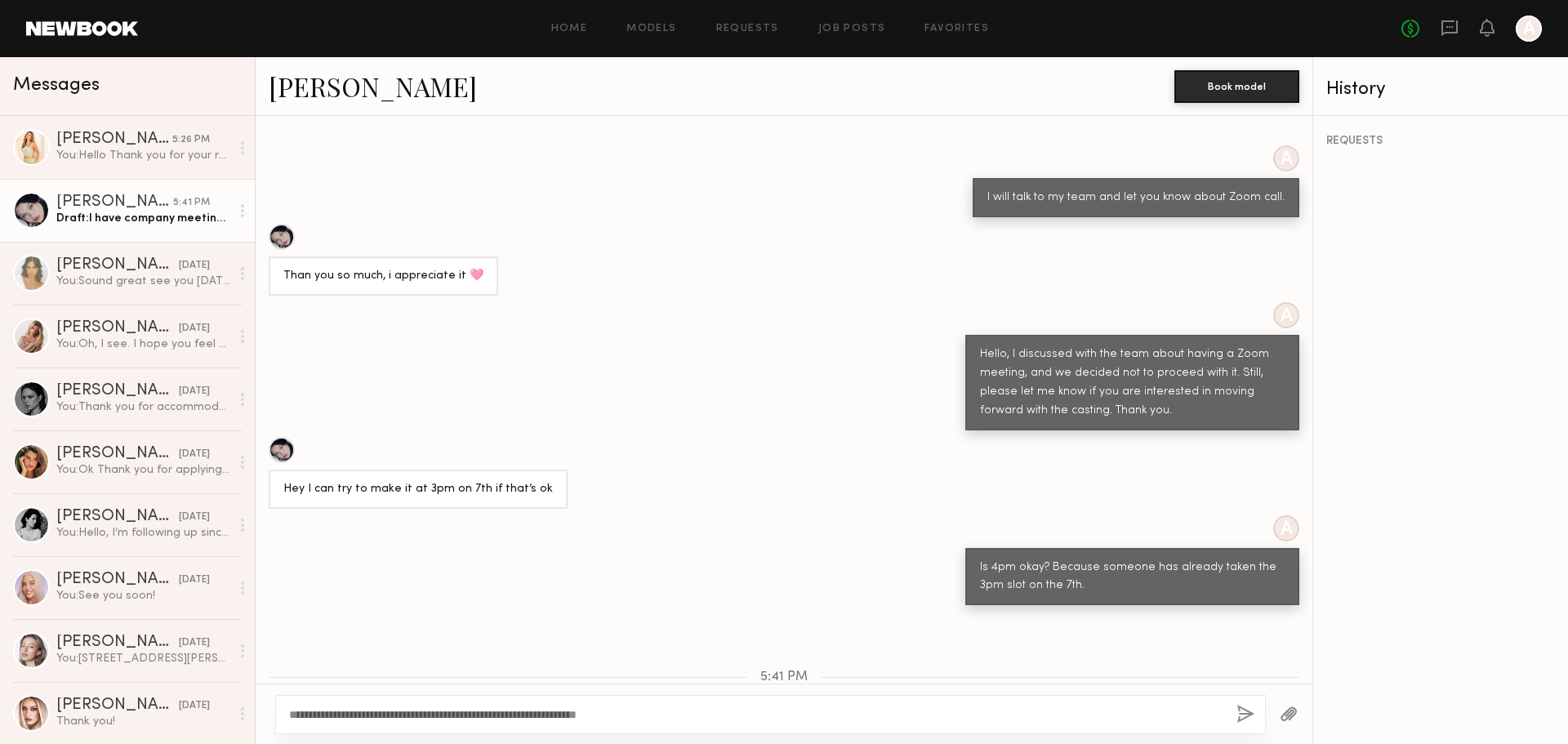
scroll to position [1474, 0]
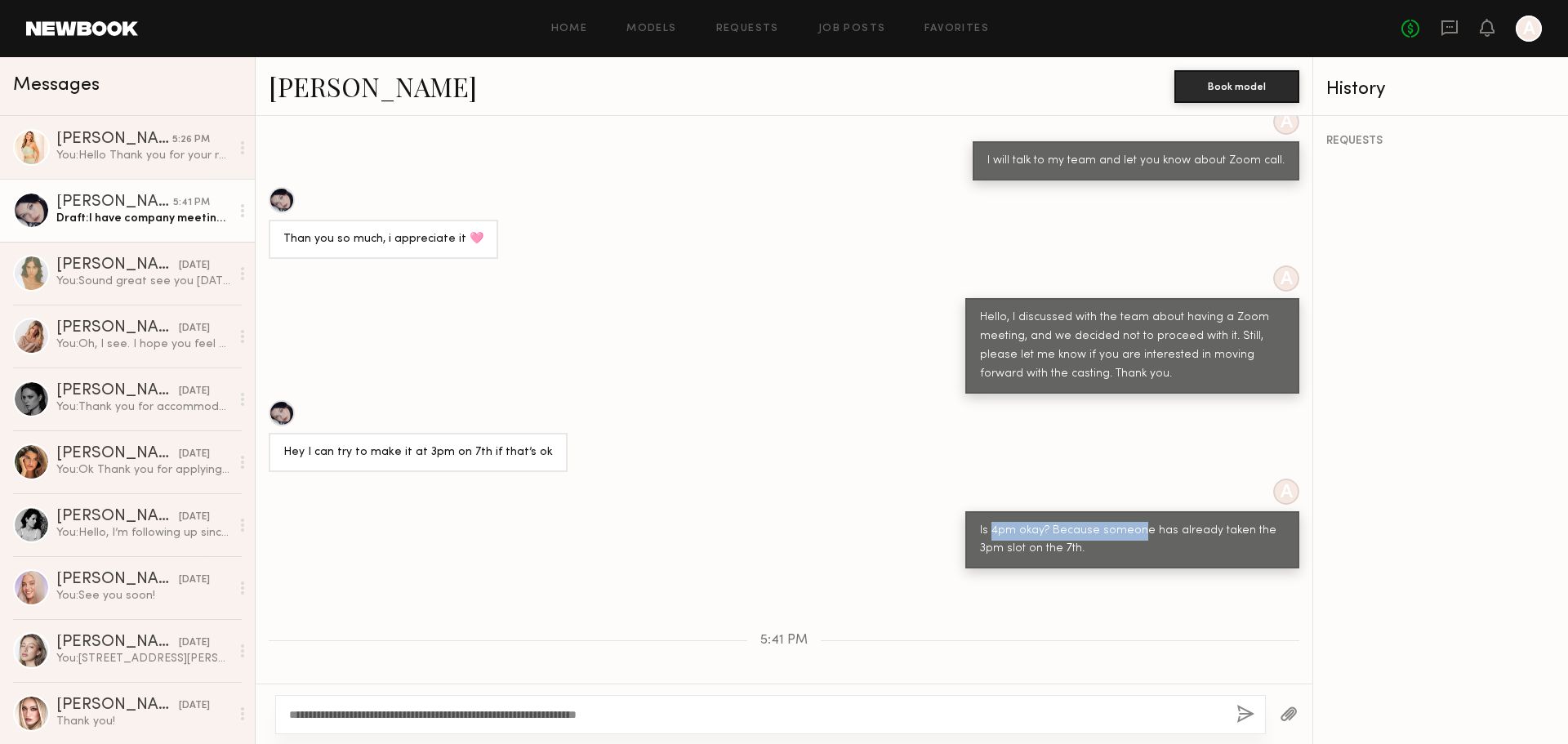
drag, startPoint x: 980, startPoint y: 462, endPoint x: 1125, endPoint y: 464, distance: 145.0
click at [1125, 522] on div "Is 4pm okay? Because someone has already taken the 3pm slot on the 7th." at bounding box center [1132, 541] width 304 height 37
click at [1059, 522] on div "Is 4pm okay? Because someone has already taken the 3pm slot on the 7th." at bounding box center [1132, 541] width 304 height 37
drag, startPoint x: 1038, startPoint y: 480, endPoint x: 1090, endPoint y: 482, distance: 52.0
click at [1077, 522] on div "Is 4pm okay? Because someone has already taken the 3pm slot on the 7th." at bounding box center [1132, 541] width 304 height 37
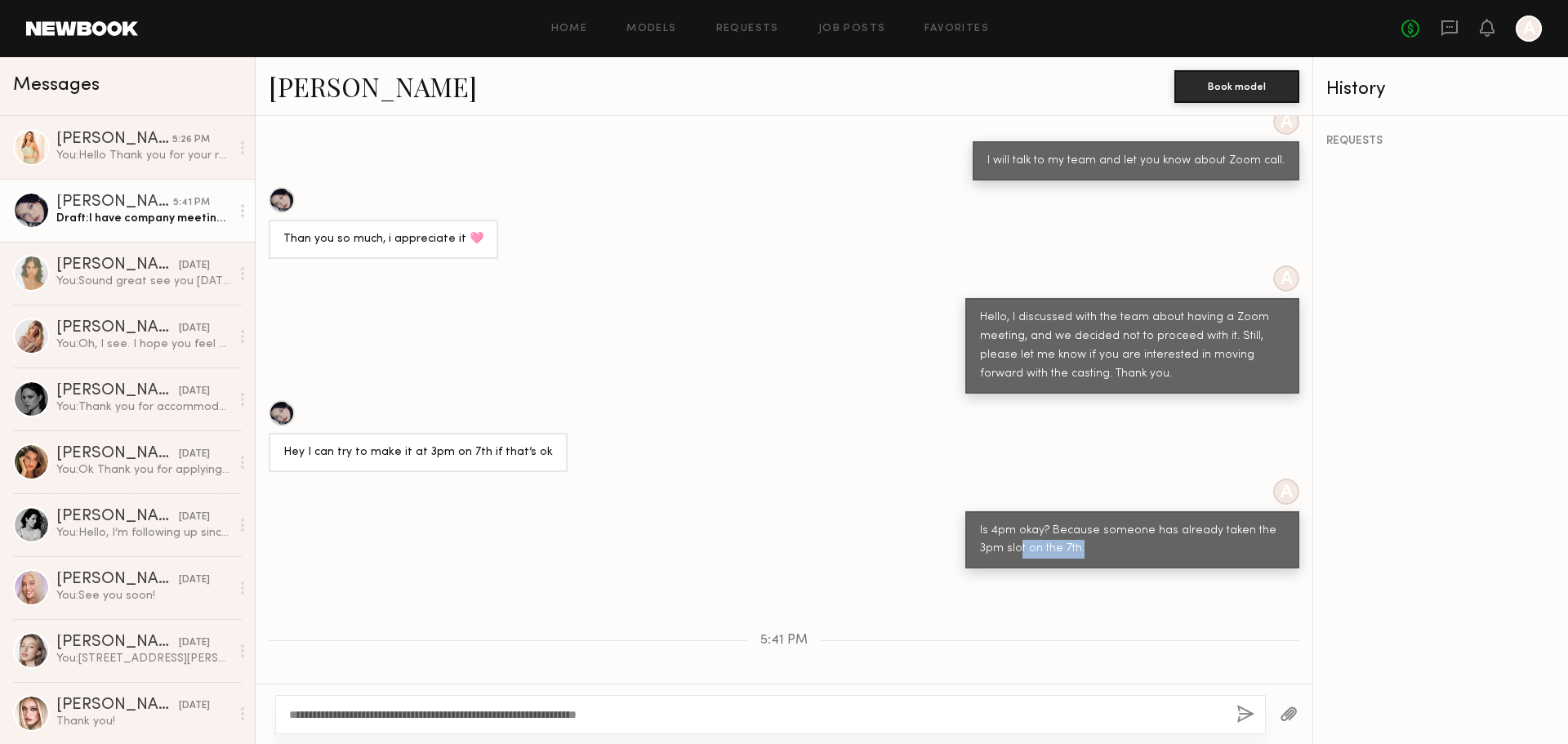
click at [1091, 522] on div "Is 4pm okay? Because someone has already taken the 3pm slot on the 7th." at bounding box center [1132, 541] width 304 height 37
click at [805, 713] on textarea "**********" at bounding box center [757, 715] width 934 height 17
type textarea "**********"
click at [1246, 708] on button "button" at bounding box center [1245, 715] width 18 height 21
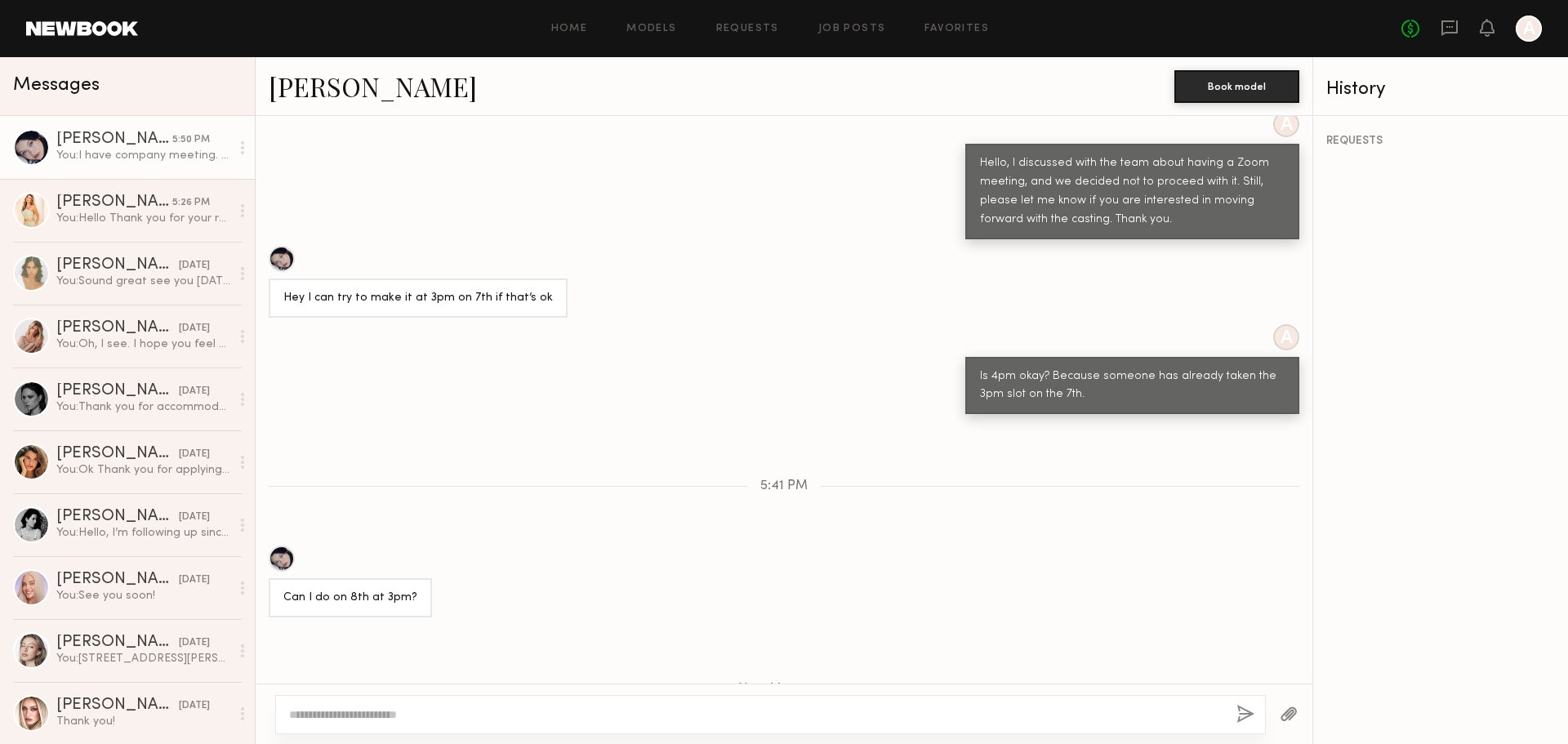
scroll to position [1699, 0]
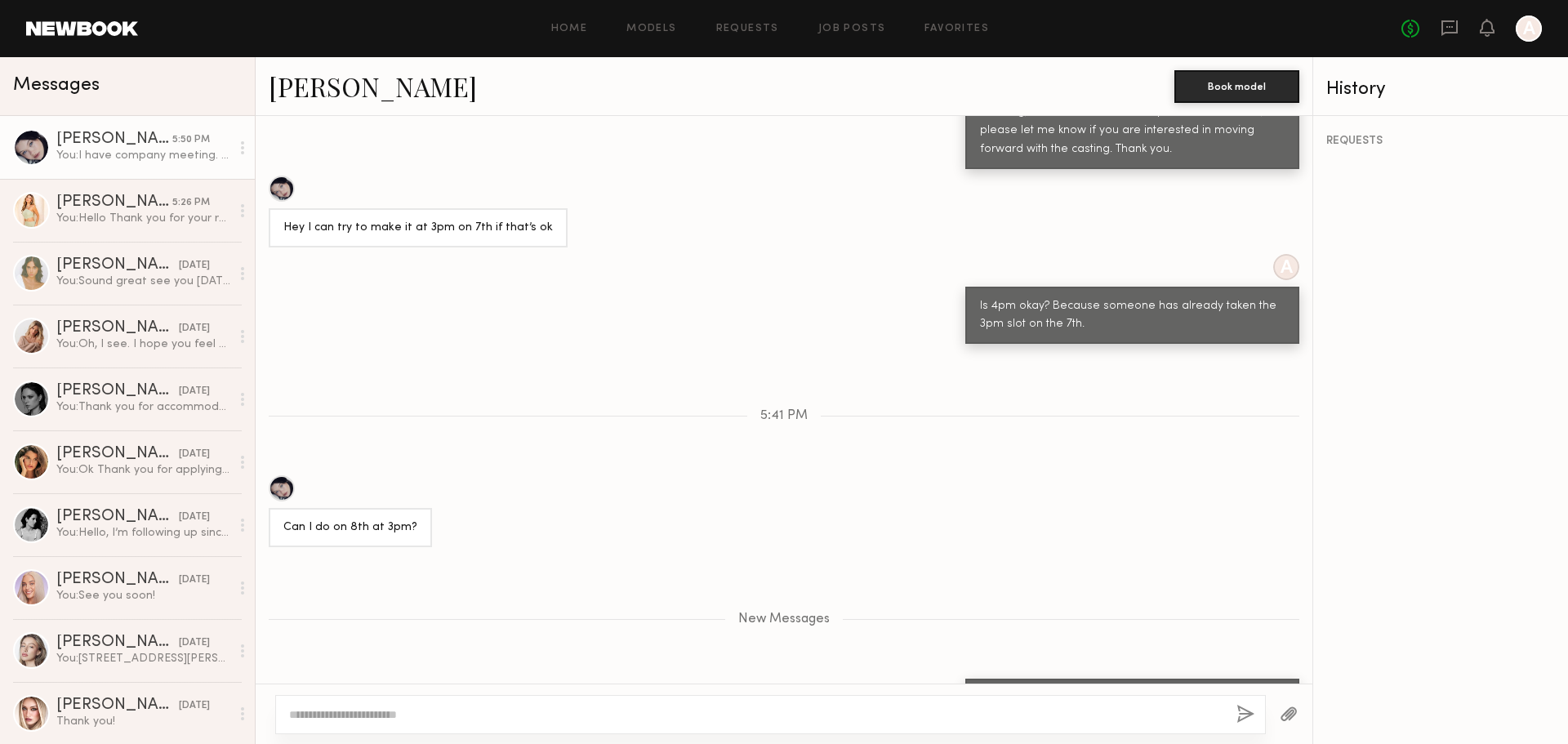
drag, startPoint x: 1135, startPoint y: 621, endPoint x: 1256, endPoint y: 629, distance: 121.3
click at [1234, 689] on div "I have company meeting. If you want to do other day I can put you at [DATE] 4pm…" at bounding box center [1132, 708] width 304 height 37
click at [1245, 689] on div "I have company meeting. If you want to do other day I can put you at [DATE] 4pm…" at bounding box center [1132, 708] width 304 height 37
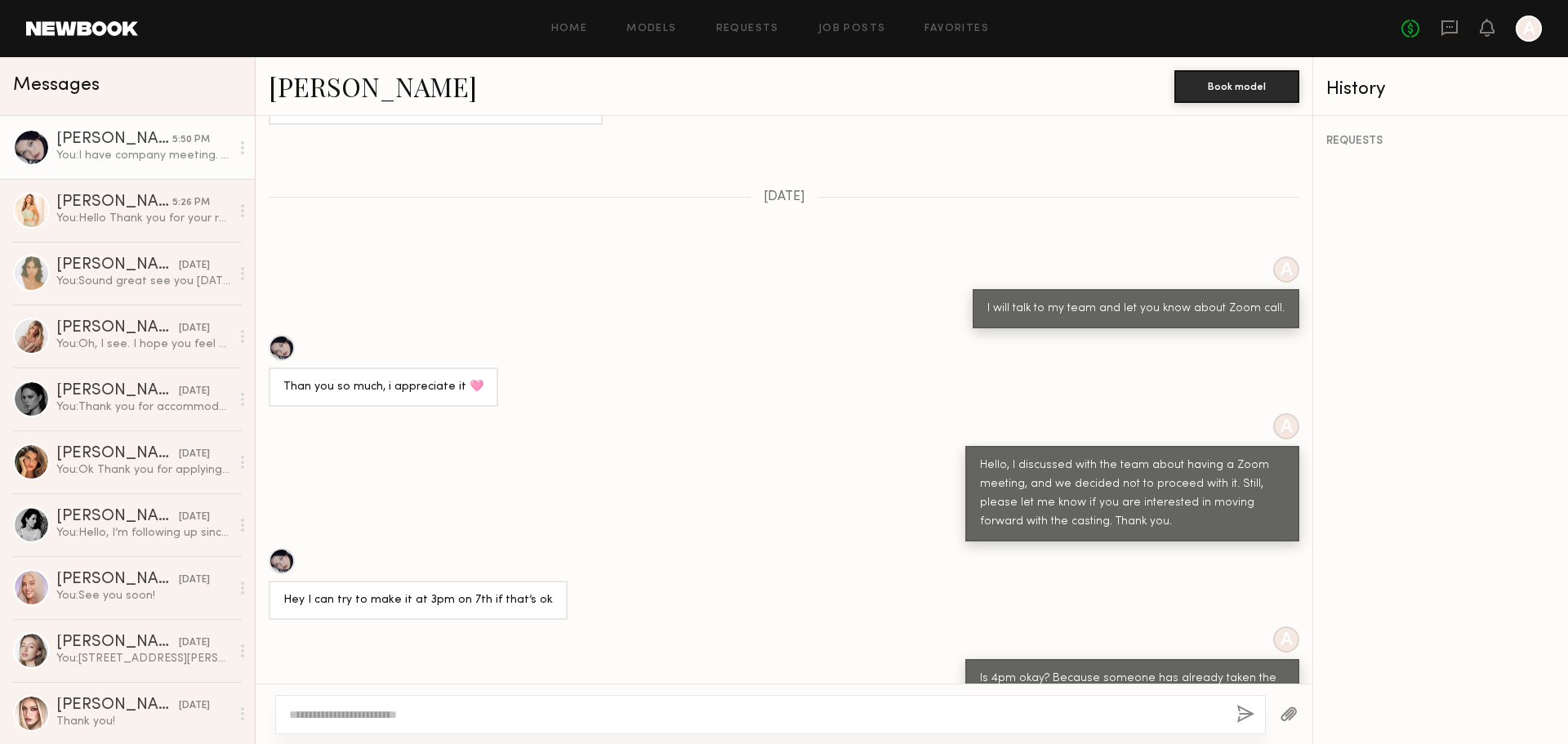
scroll to position [1154, 0]
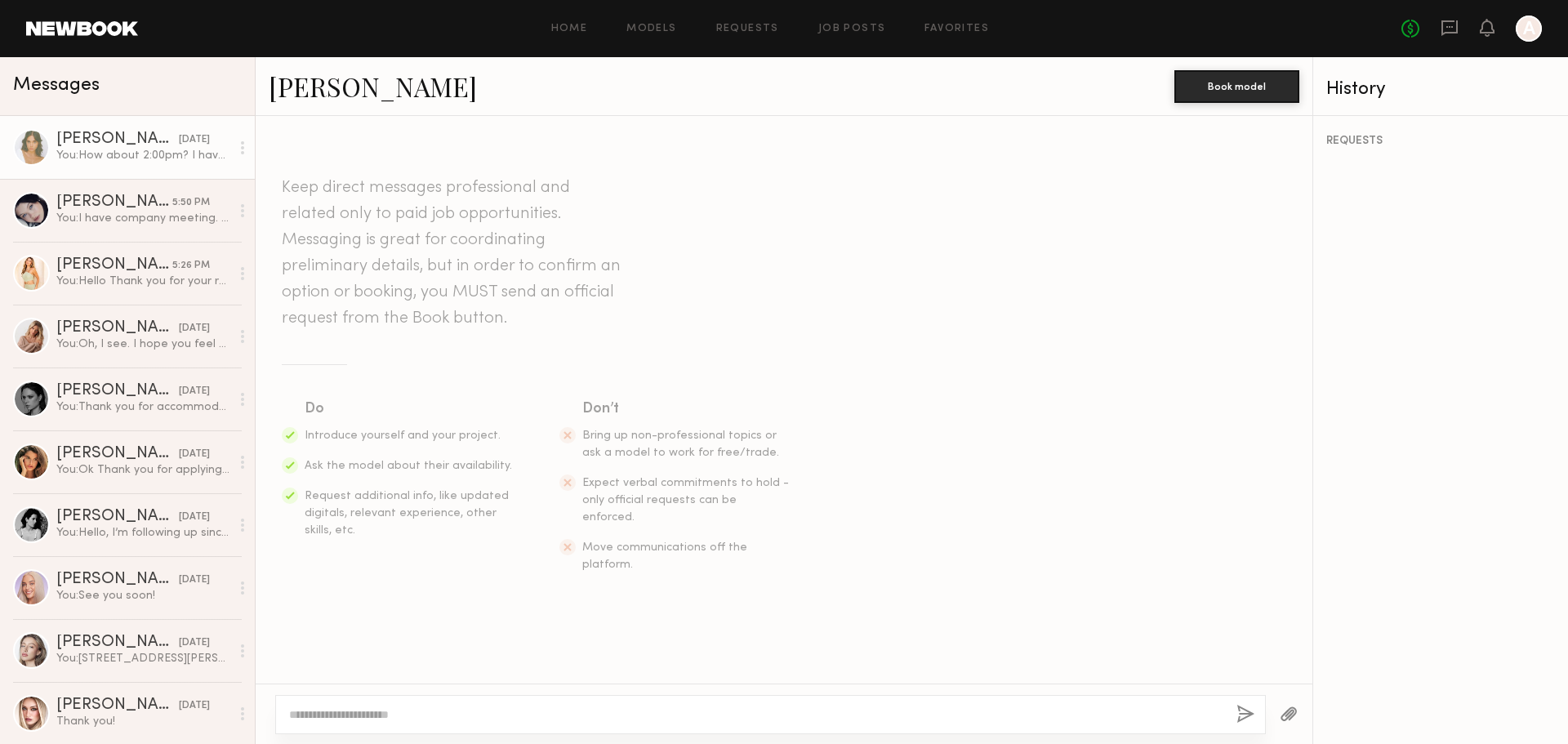
scroll to position [2660, 0]
